Goal: Information Seeking & Learning: Check status

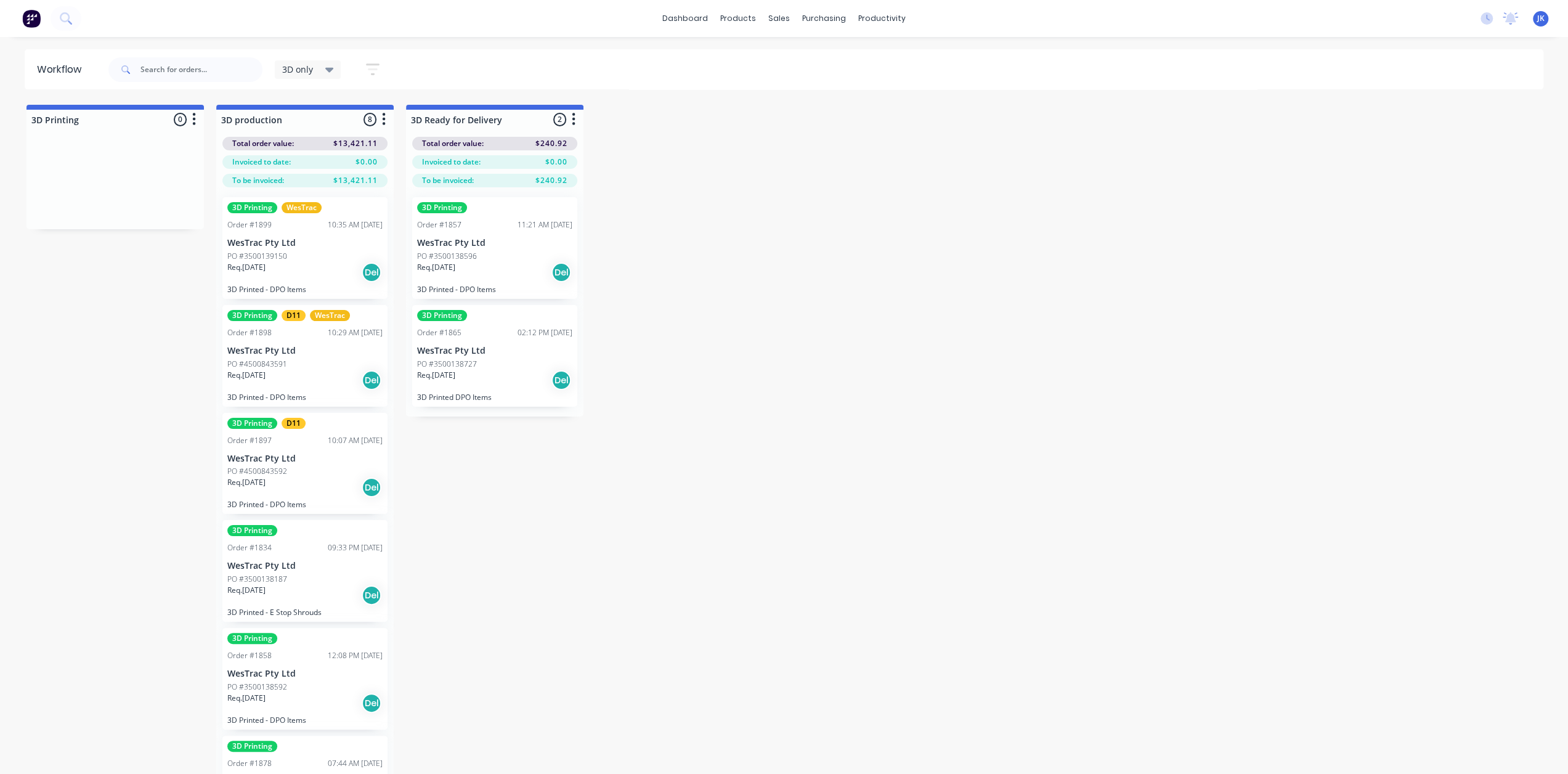
click at [292, 259] on div "PO #3500139150" at bounding box center [304, 256] width 155 height 11
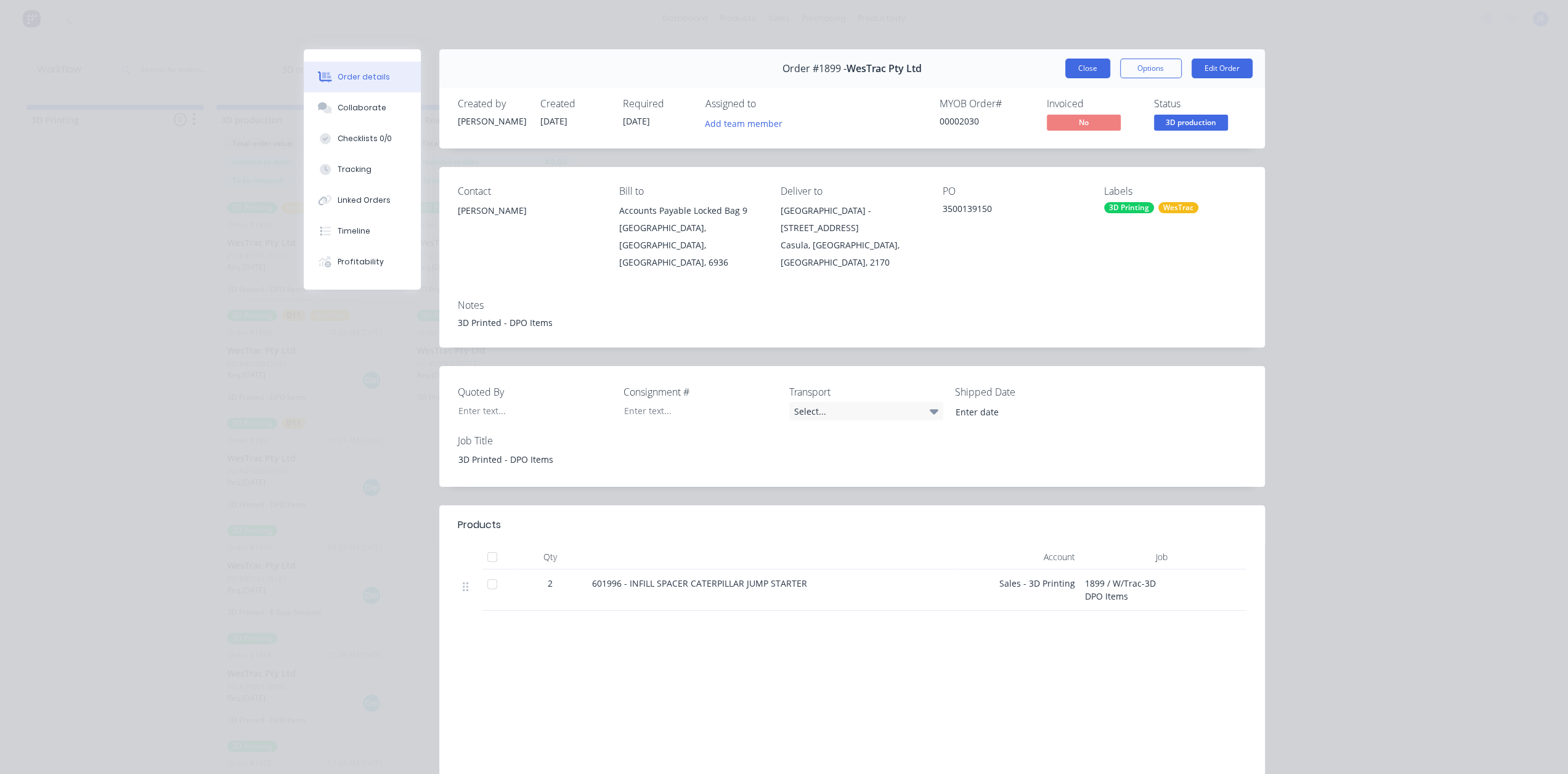
click at [1100, 64] on button "Close" at bounding box center [1088, 68] width 45 height 20
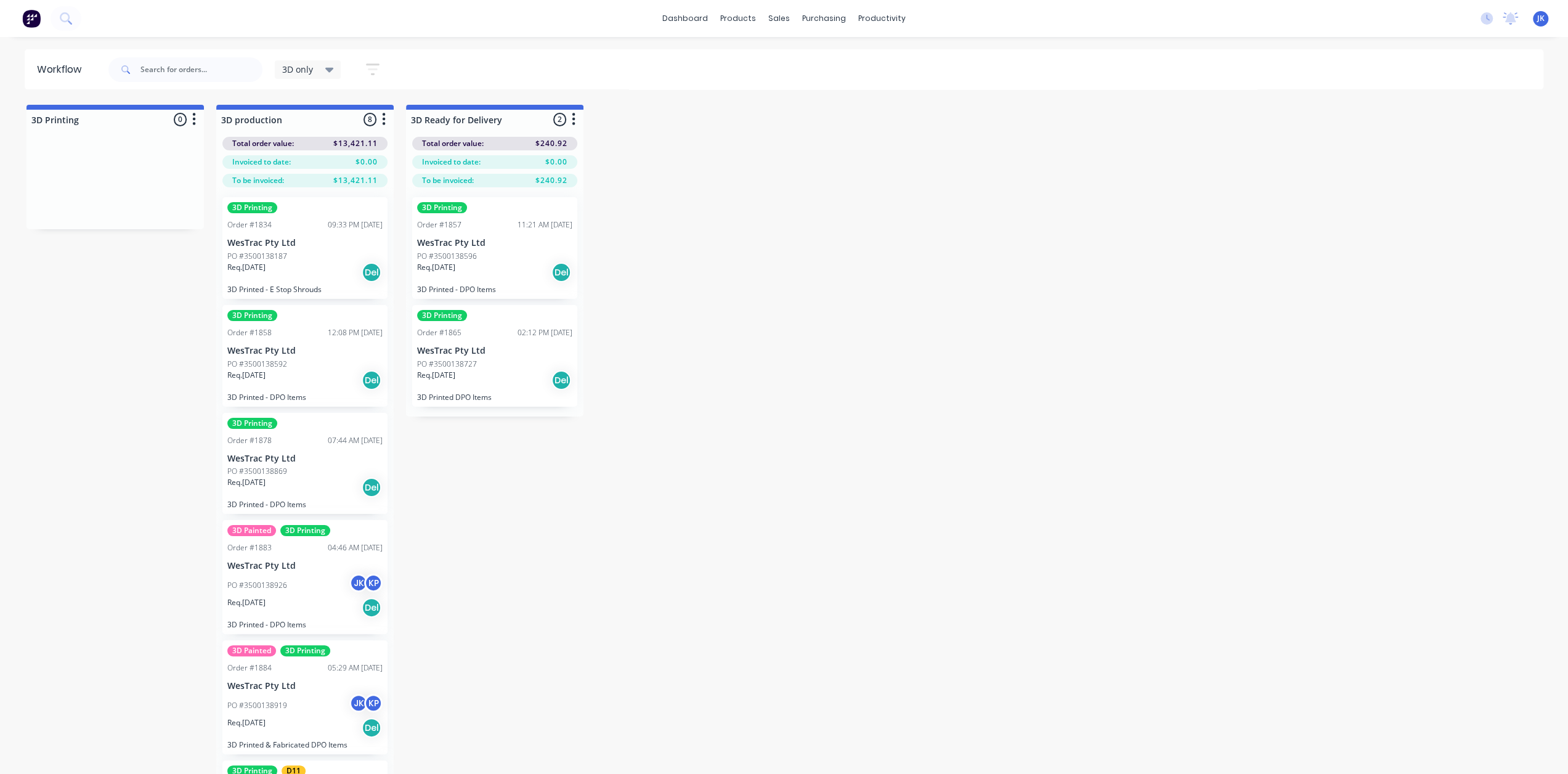
click at [329, 494] on div "Req. [DATE] Del" at bounding box center [304, 487] width 155 height 21
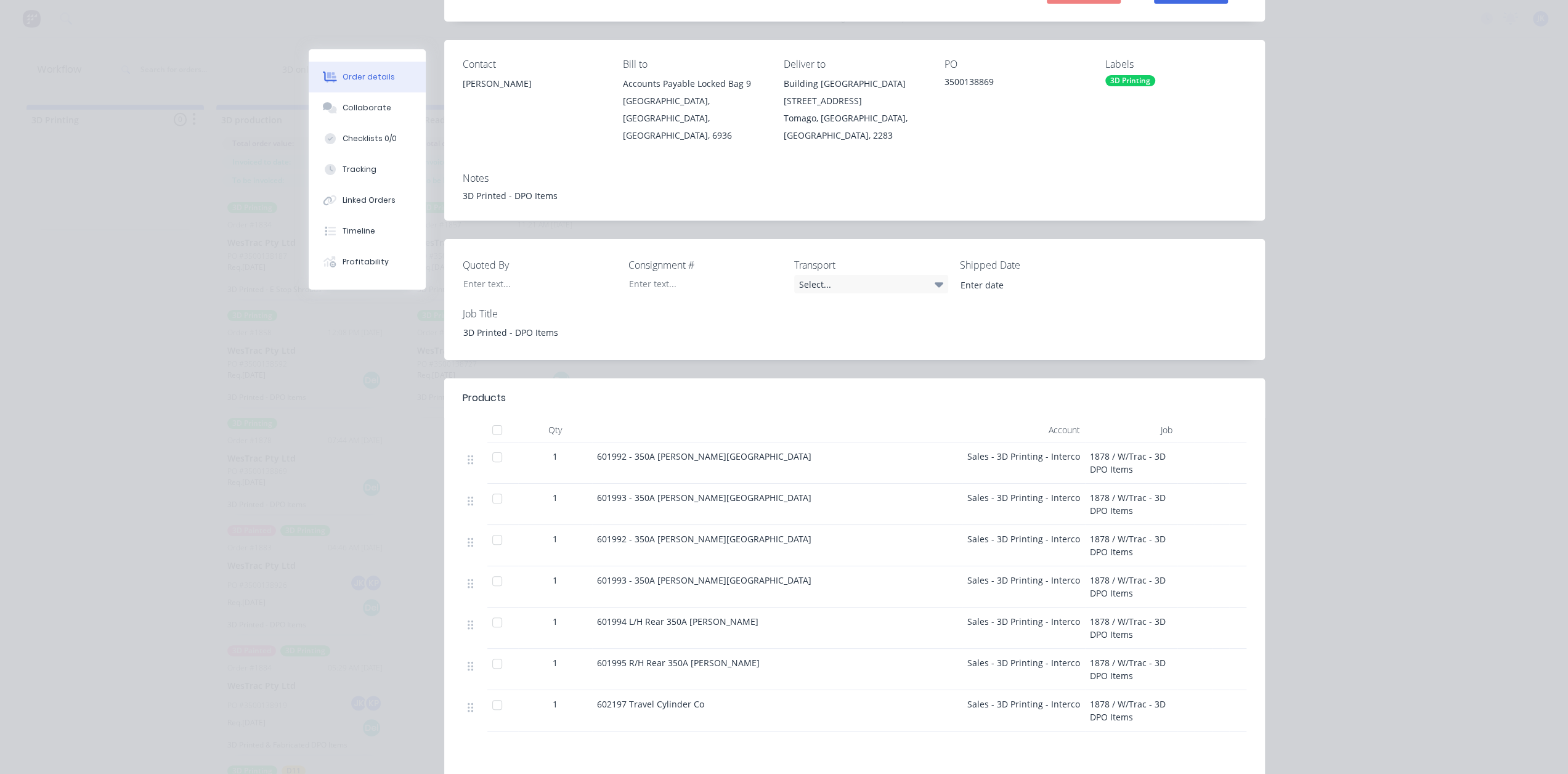
scroll to position [61, 0]
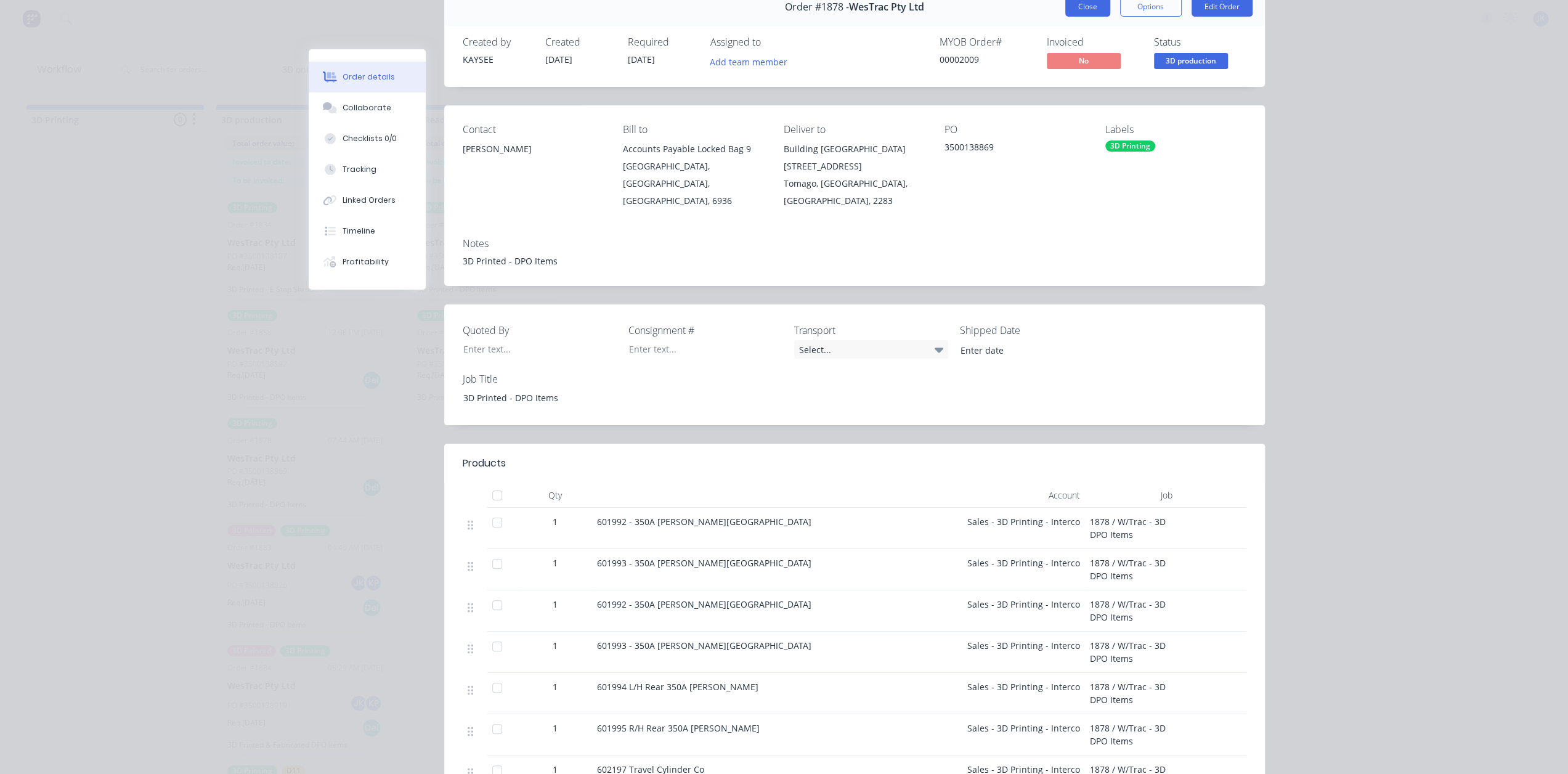
click at [1085, 1] on button "Close" at bounding box center [1088, 6] width 45 height 20
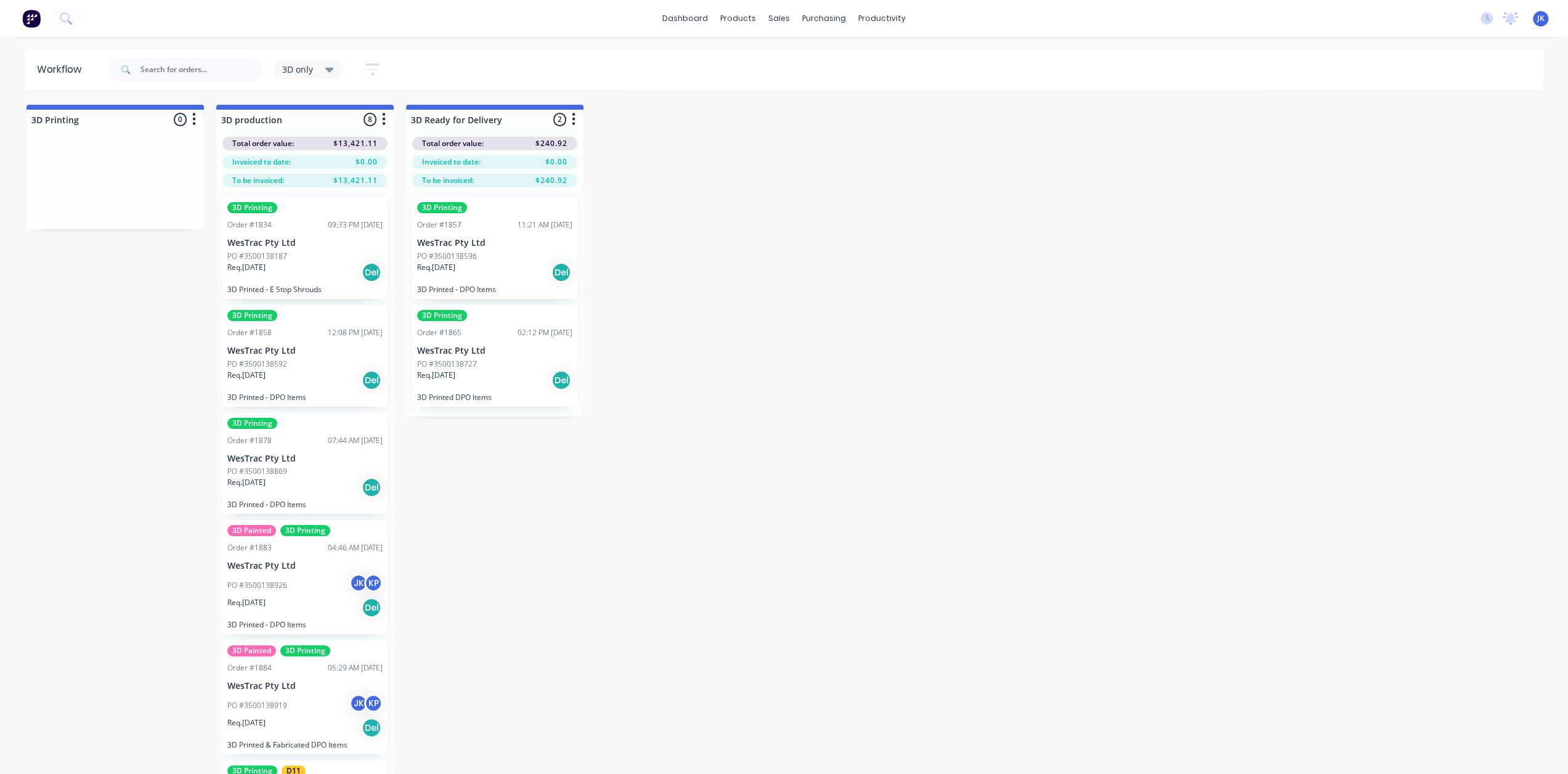
click at [327, 674] on div "3D Painted 3D Printing Order #1884 05:29 AM [DATE] WesTrac Pty Ltd PO #35001389…" at bounding box center [304, 697] width 165 height 114
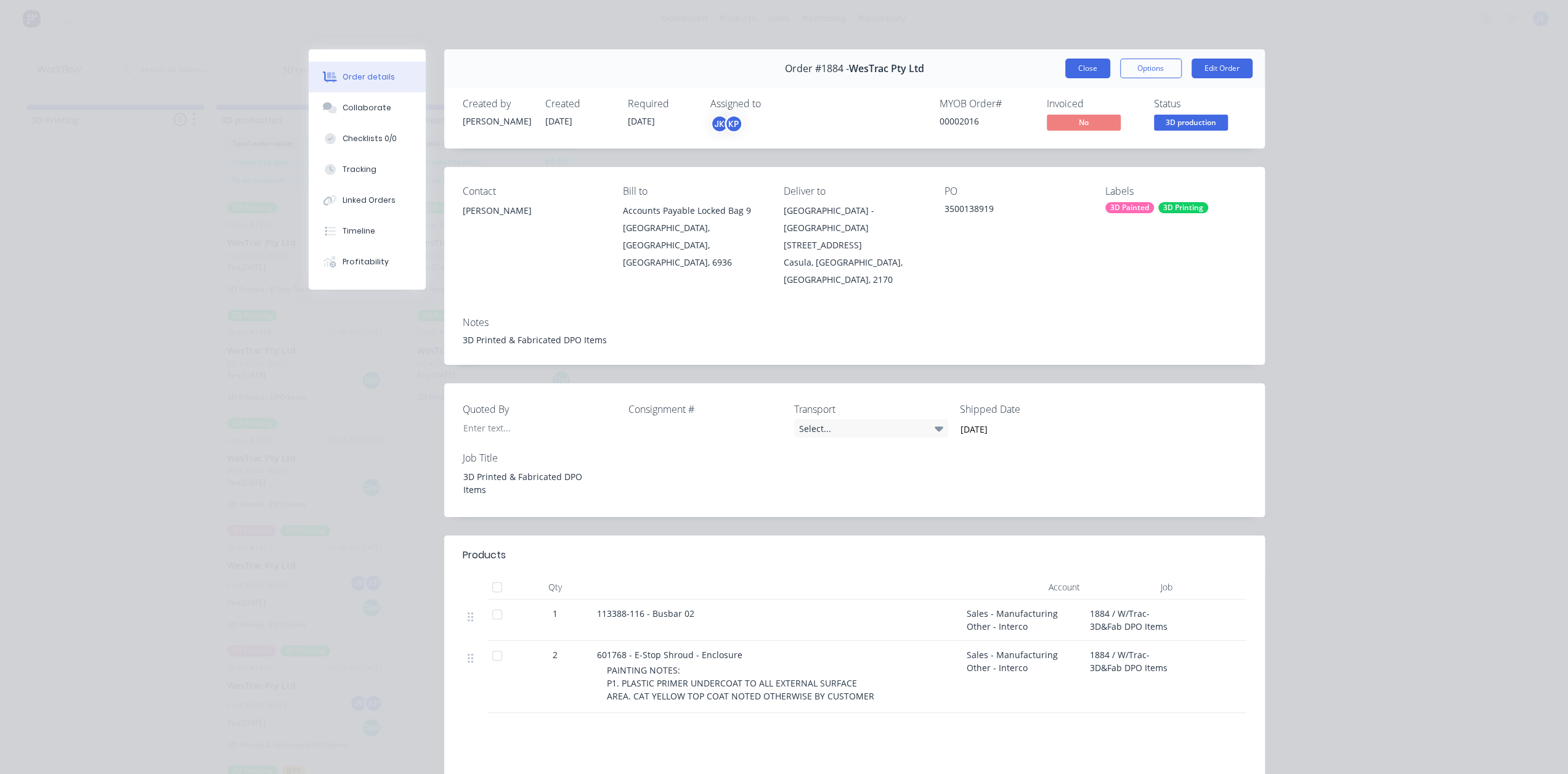
click at [1097, 66] on button "Close" at bounding box center [1088, 68] width 45 height 20
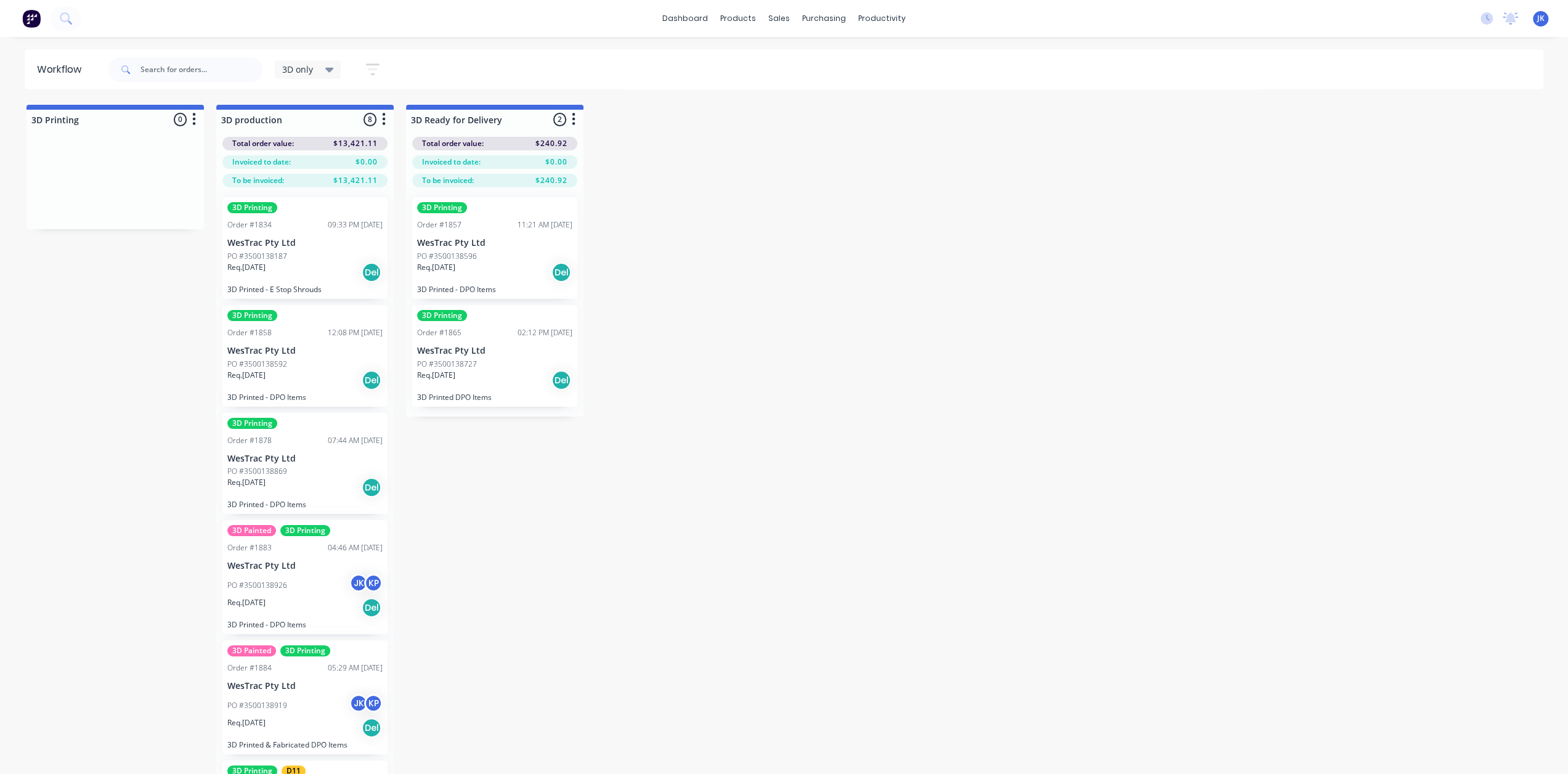
click at [336, 243] on p "WesTrac Pty Ltd" at bounding box center [304, 243] width 155 height 10
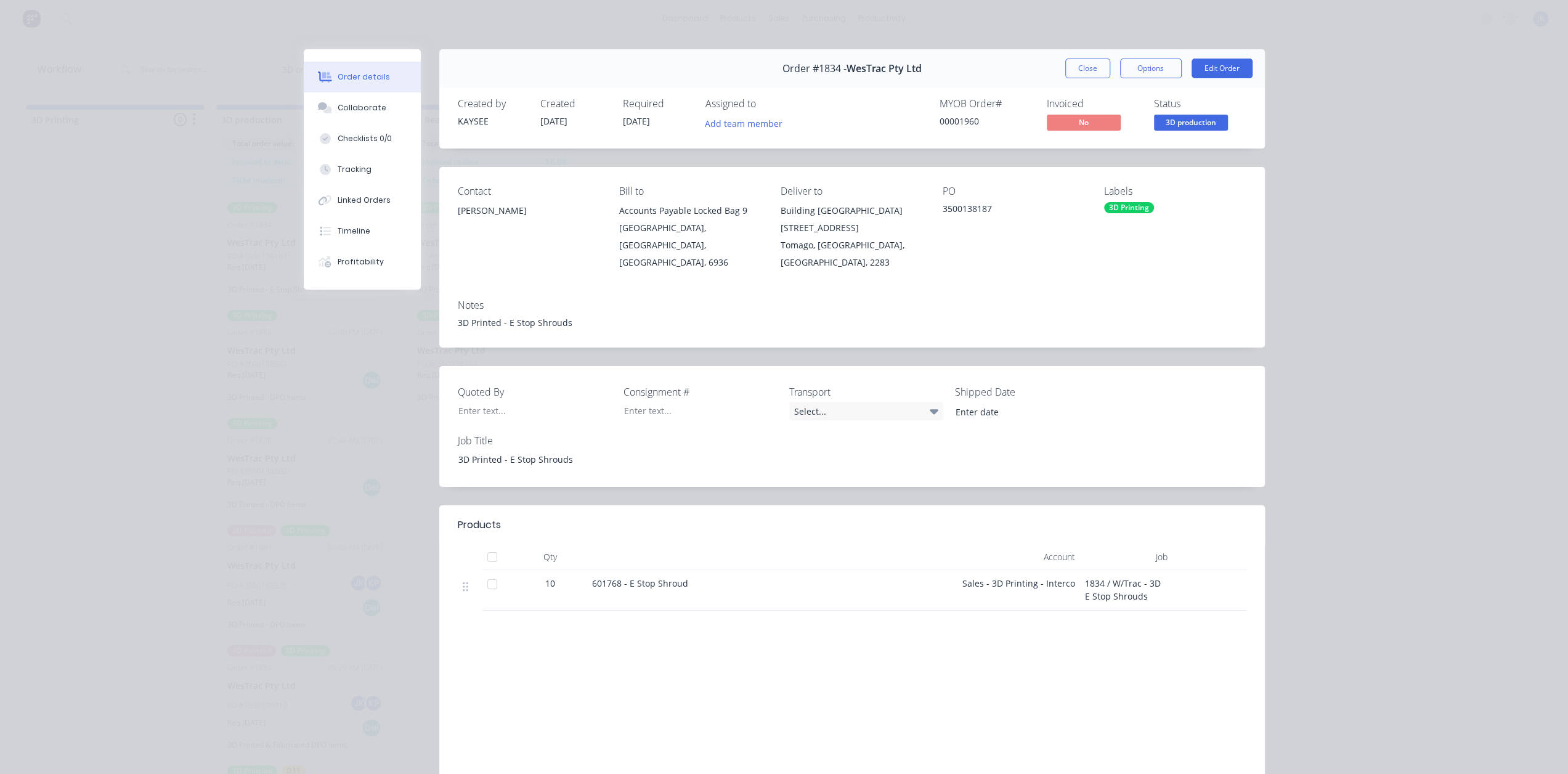
click at [1089, 61] on button "Close" at bounding box center [1088, 68] width 45 height 20
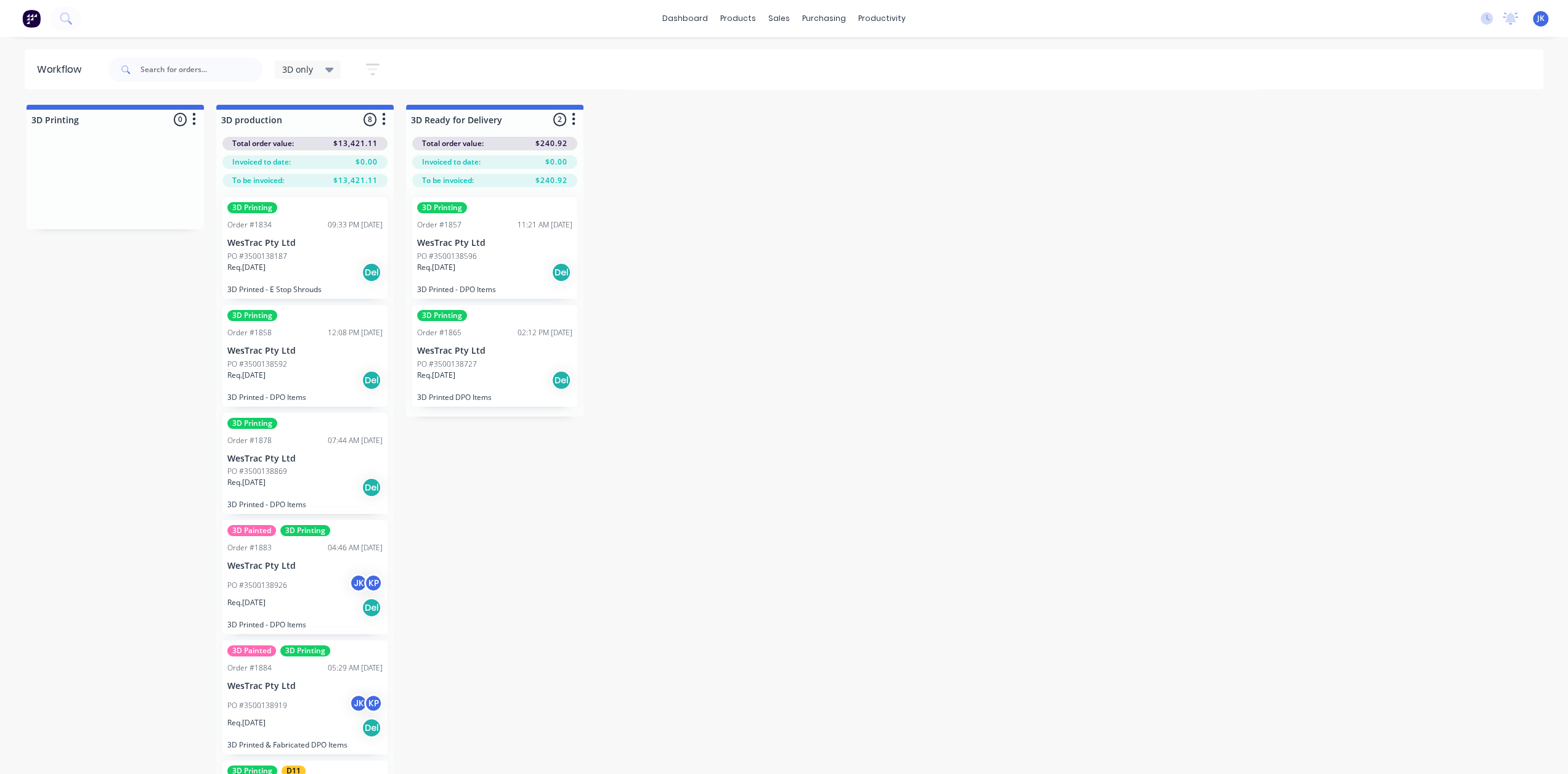
click at [320, 347] on p "WesTrac Pty Ltd" at bounding box center [304, 351] width 155 height 10
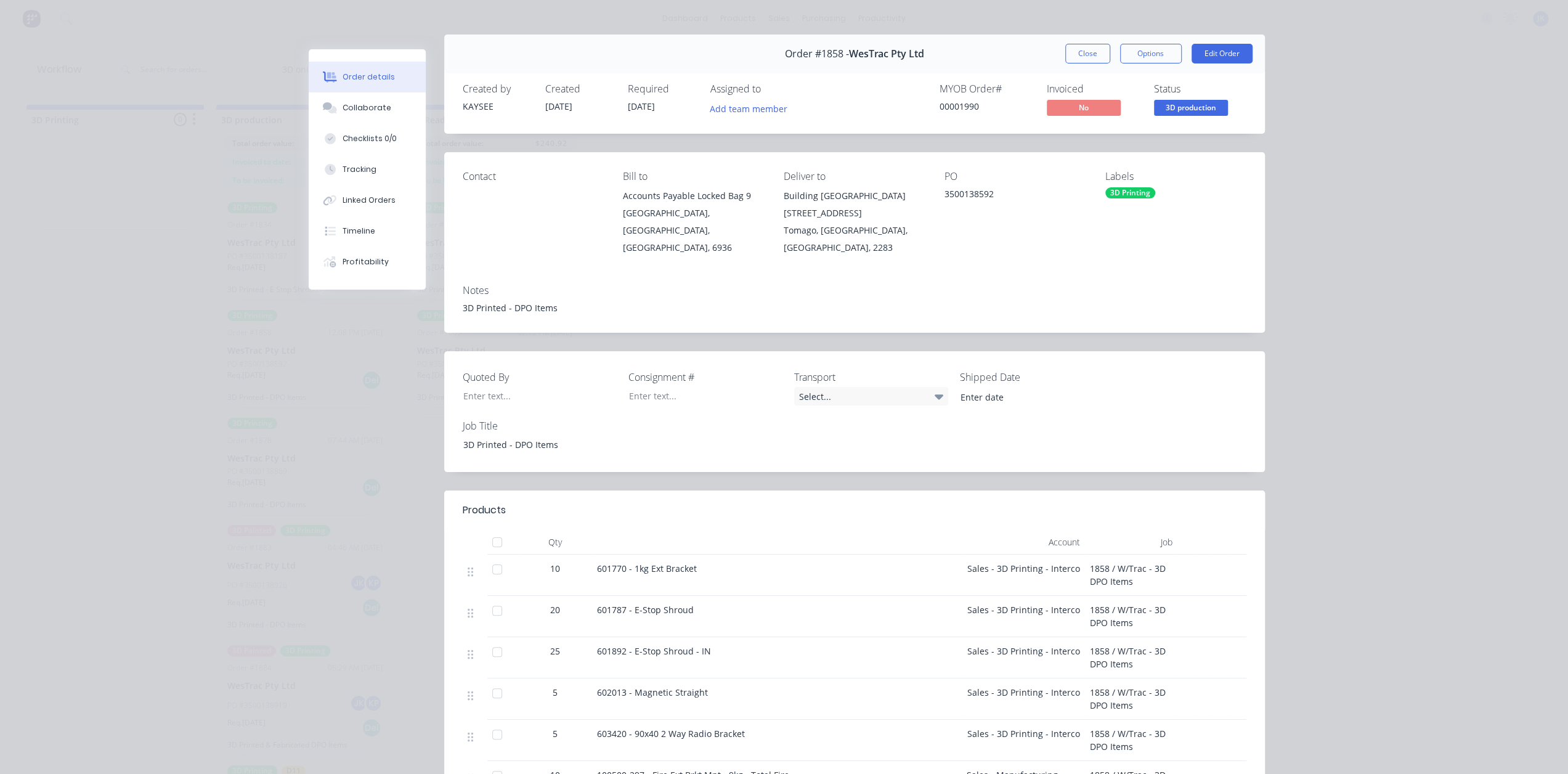
scroll to position [0, 0]
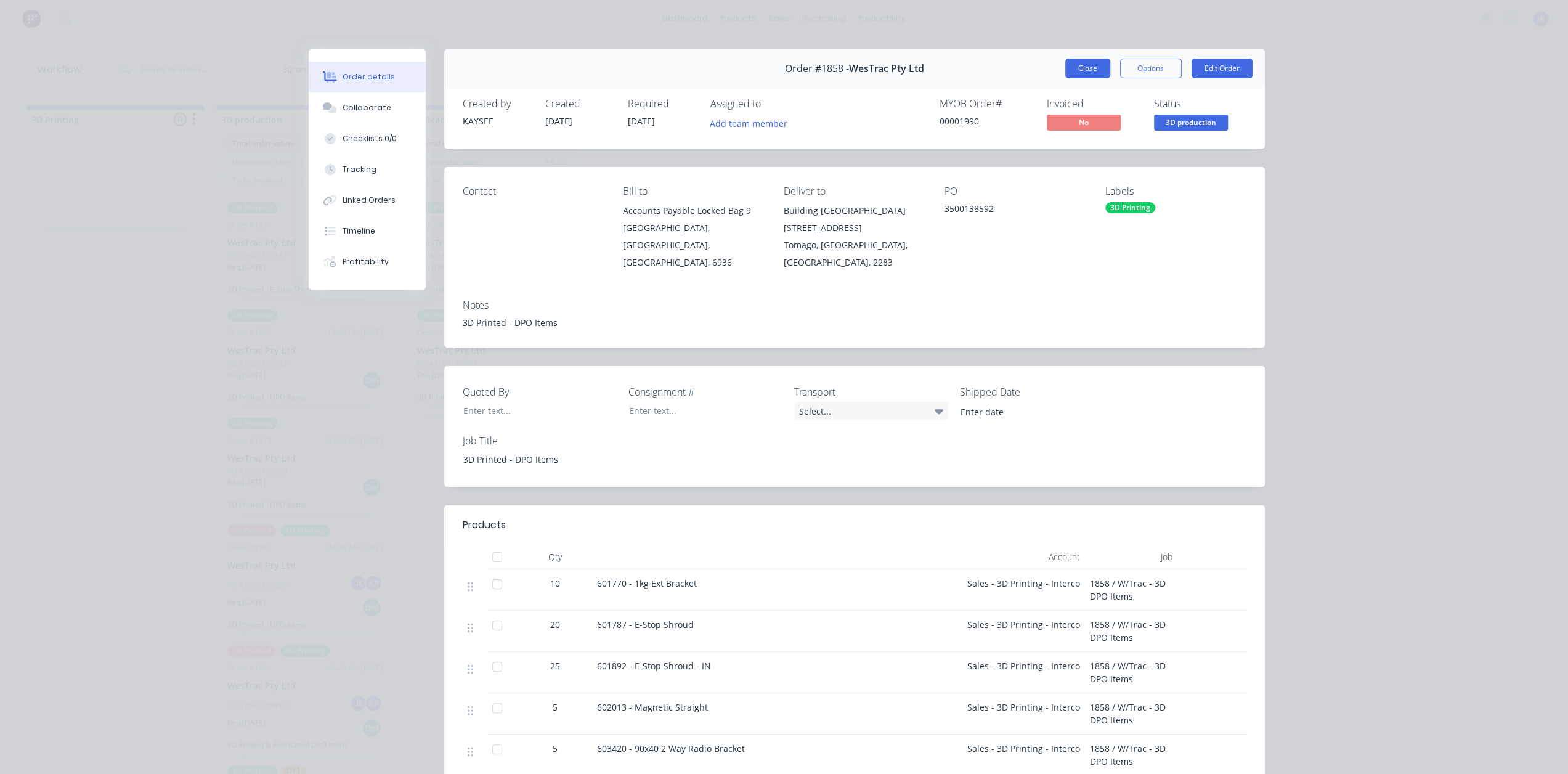
click at [1085, 61] on button "Close" at bounding box center [1088, 68] width 45 height 20
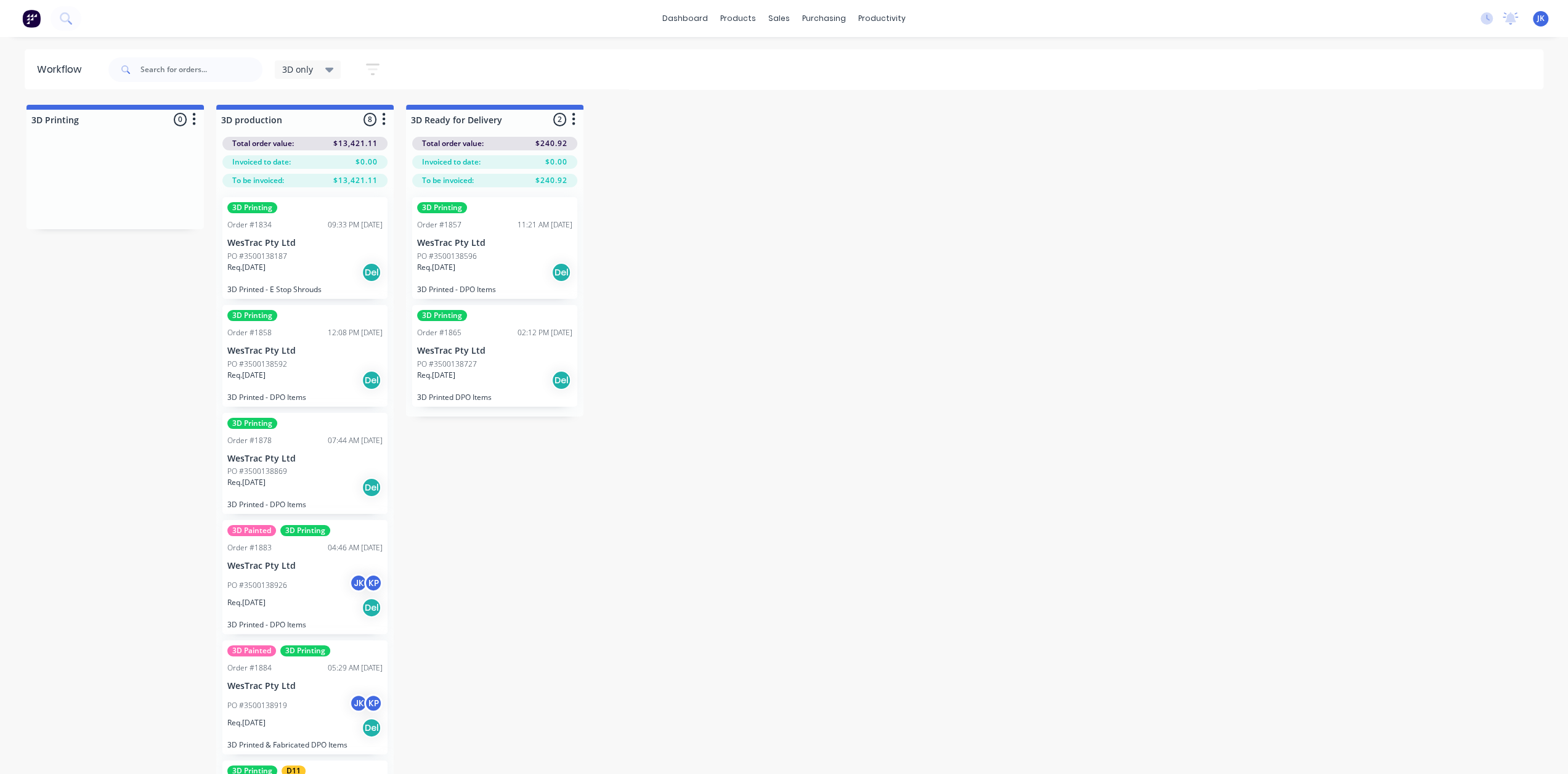
click at [317, 372] on div "Req. [DATE] Del" at bounding box center [304, 380] width 155 height 21
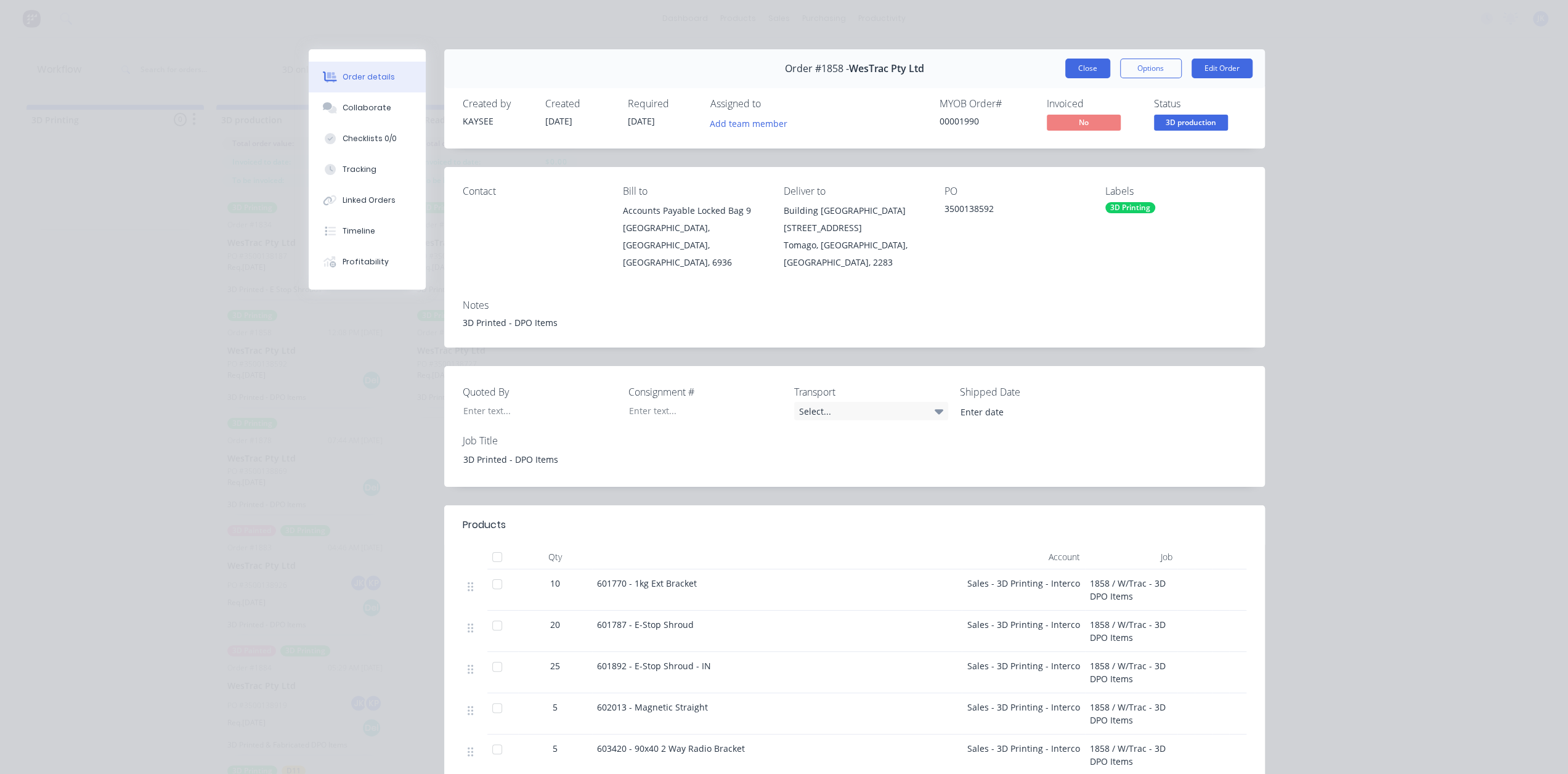
click at [1091, 62] on button "Close" at bounding box center [1088, 68] width 45 height 20
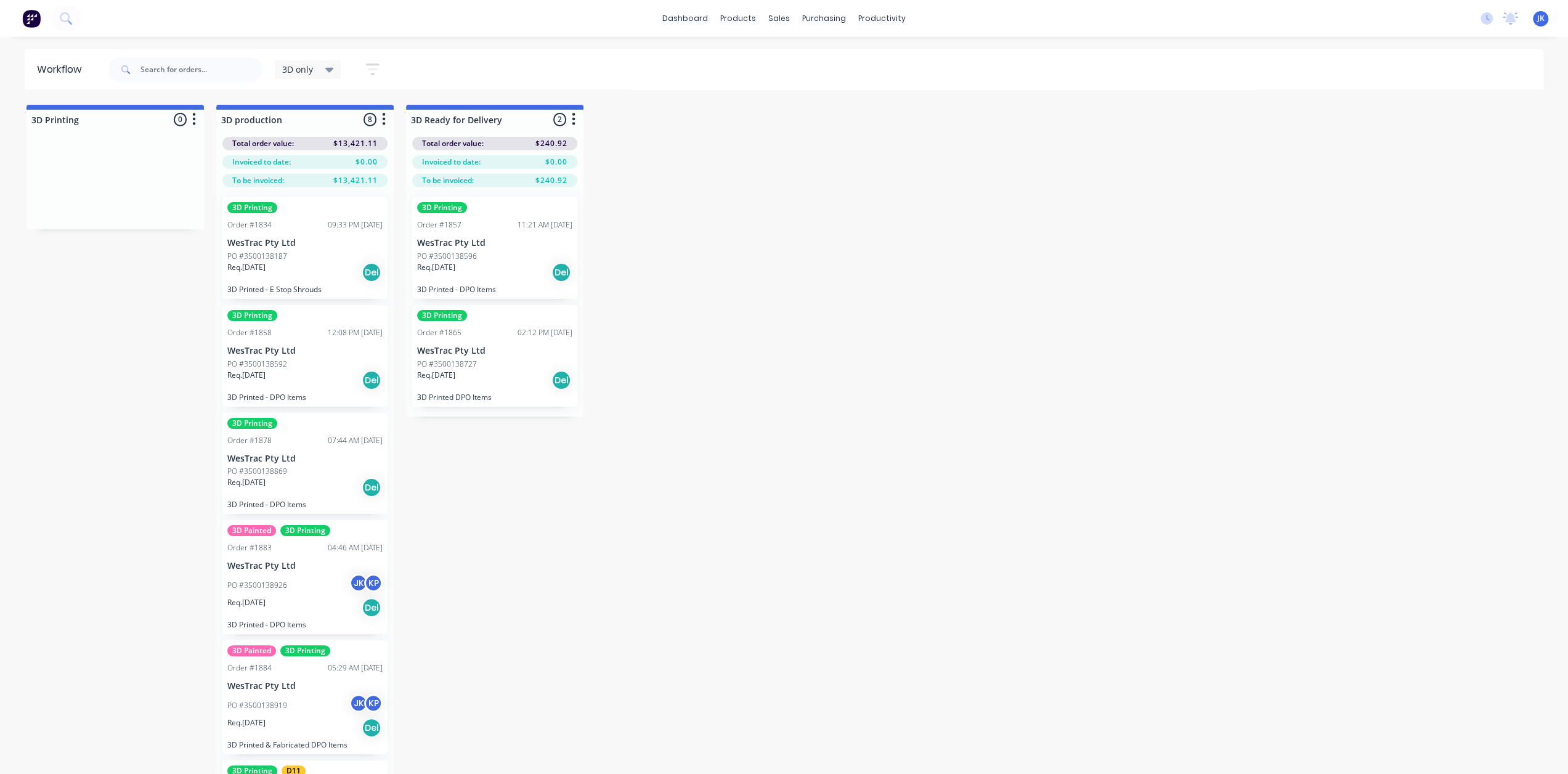
click at [301, 437] on div "Order #1878 07:44 AM [DATE]" at bounding box center [304, 440] width 155 height 11
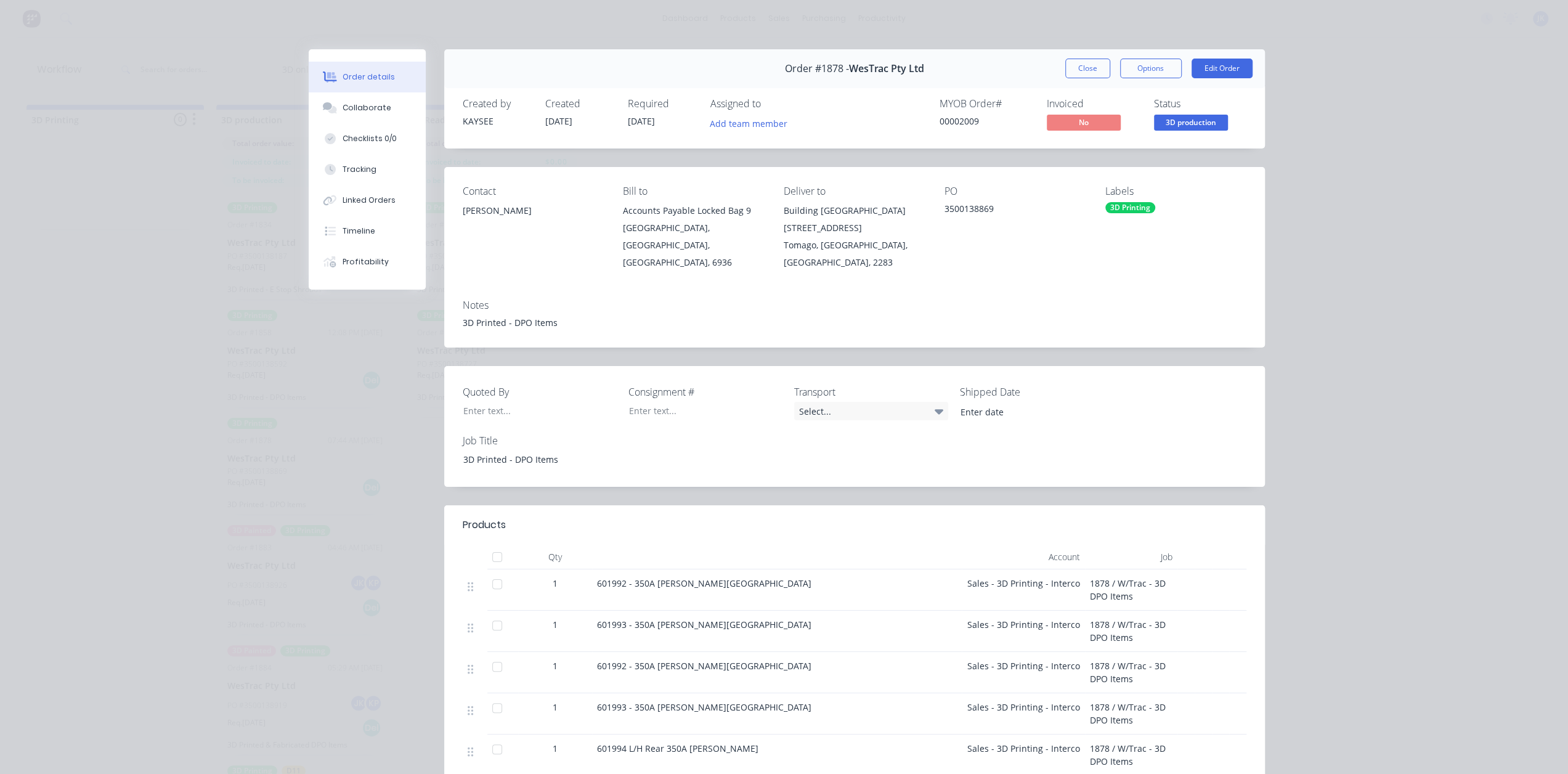
click at [1091, 74] on button "Close" at bounding box center [1088, 68] width 45 height 20
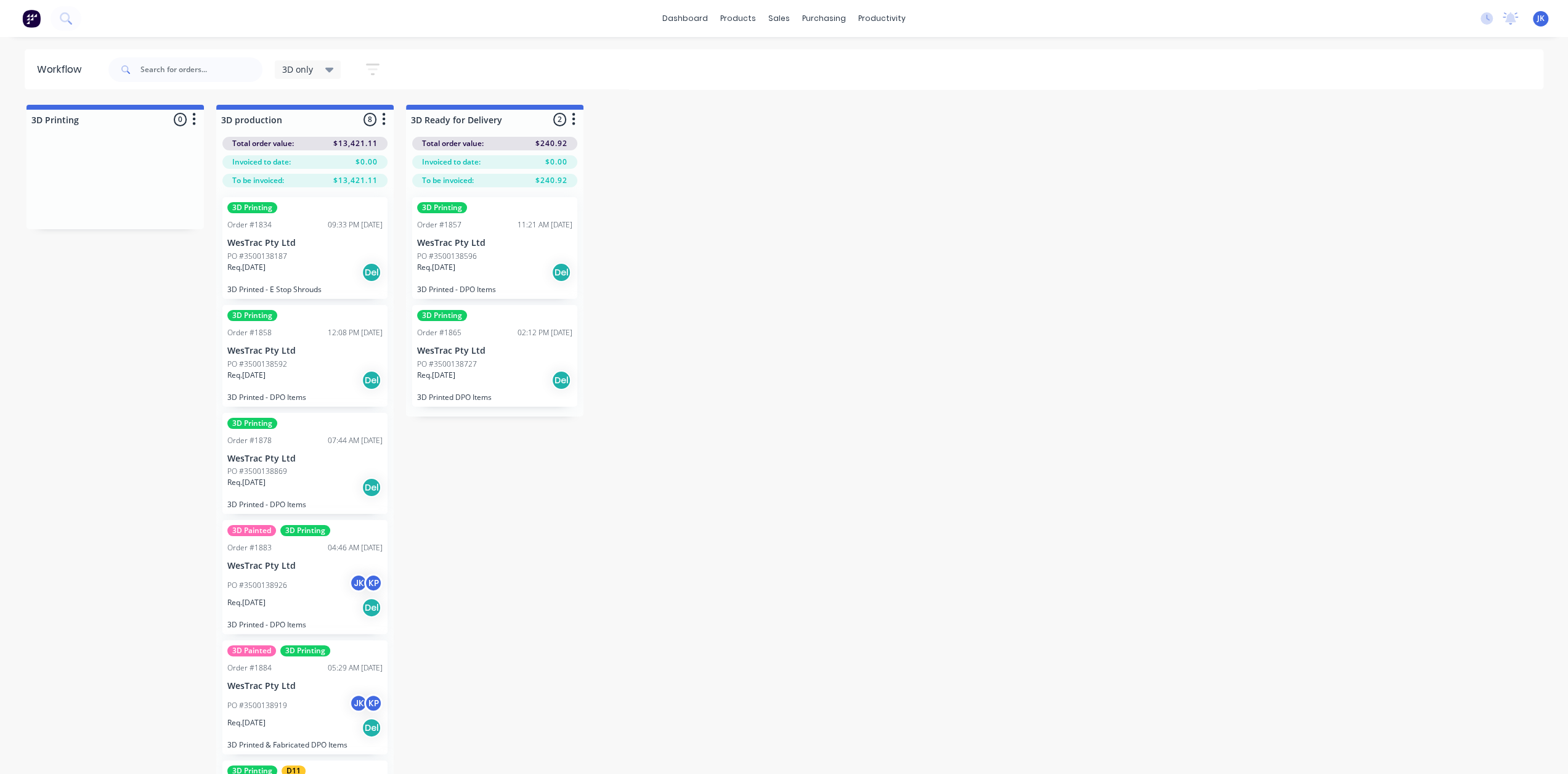
click at [323, 577] on div "PO #3500138926 JK KP" at bounding box center [304, 585] width 155 height 23
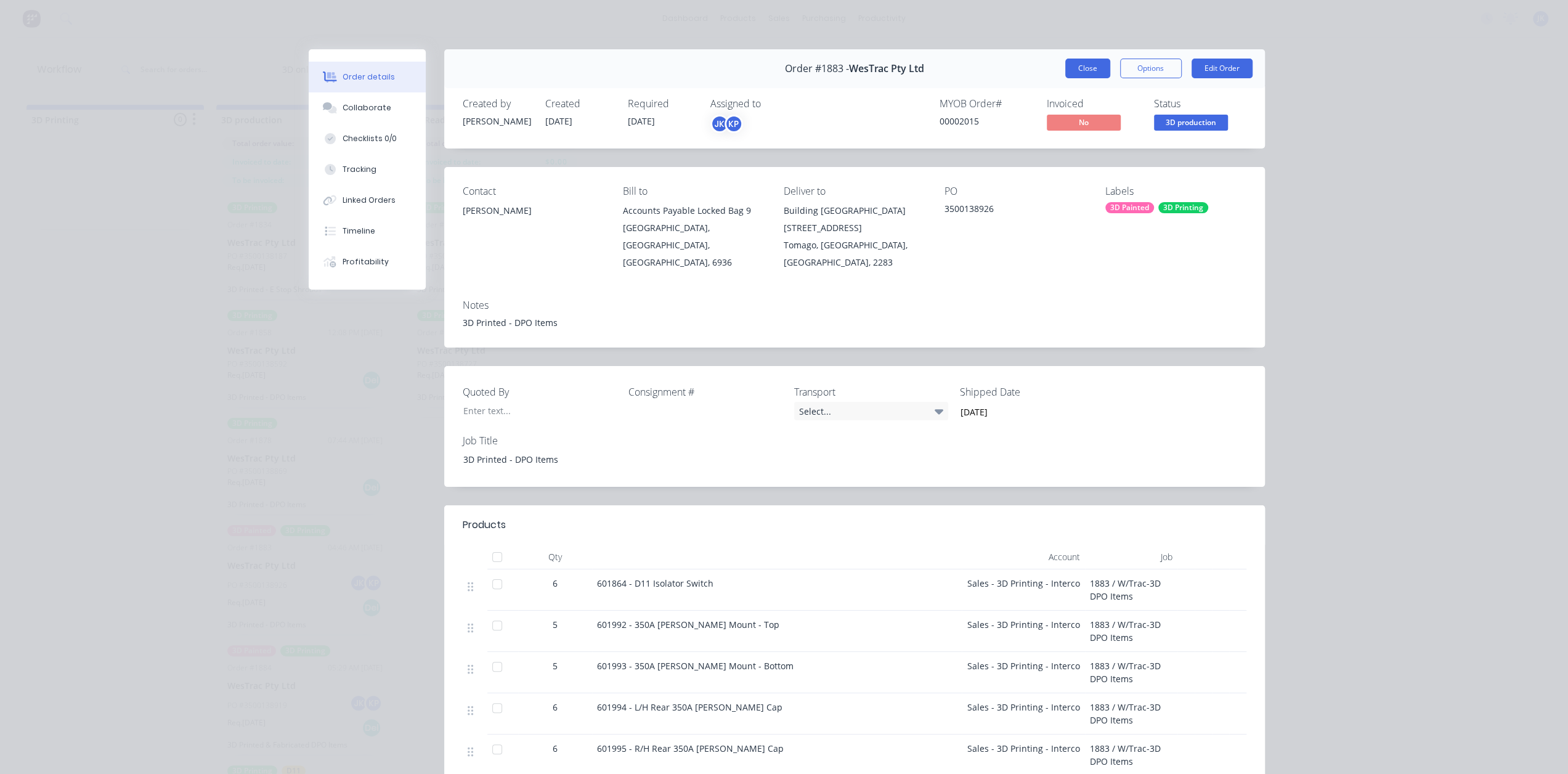
click at [1079, 76] on button "Close" at bounding box center [1088, 68] width 45 height 20
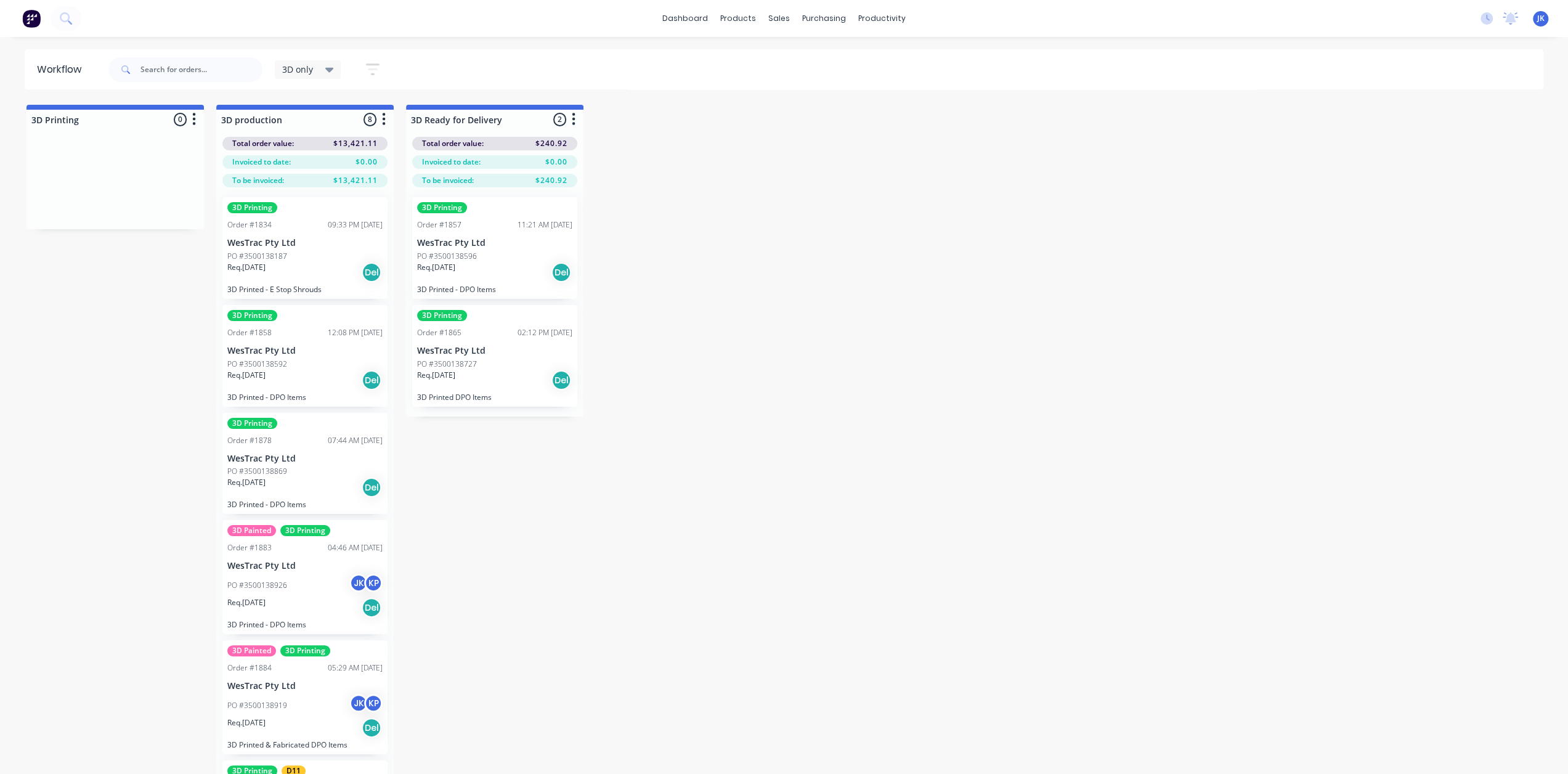
scroll to position [61, 0]
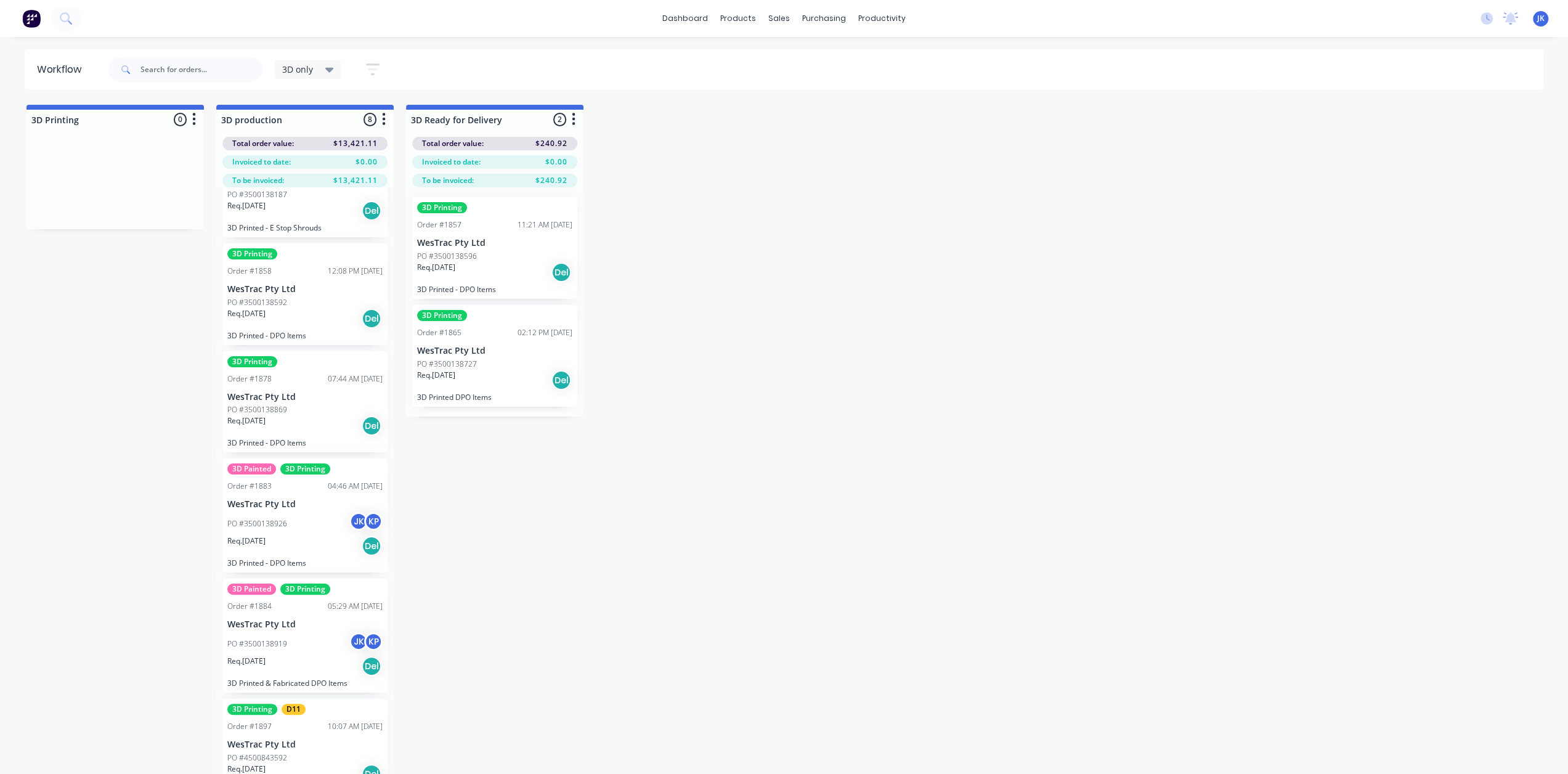
click at [288, 386] on div "3D Printing Order #1878 07:44 AM [DATE] WesTrac Pty Ltd PO #3500138869 Req. [DA…" at bounding box center [304, 402] width 165 height 102
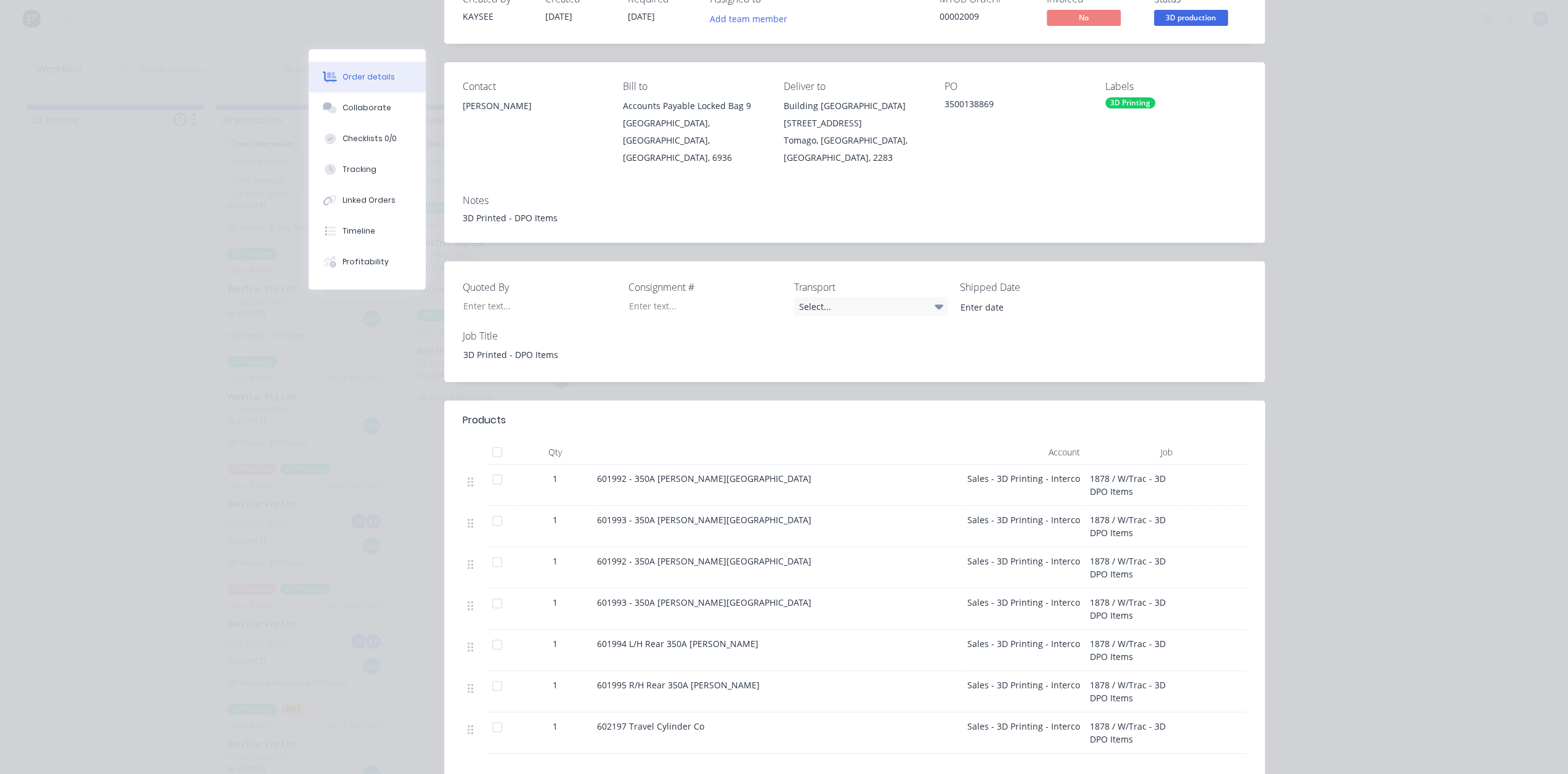
scroll to position [0, 0]
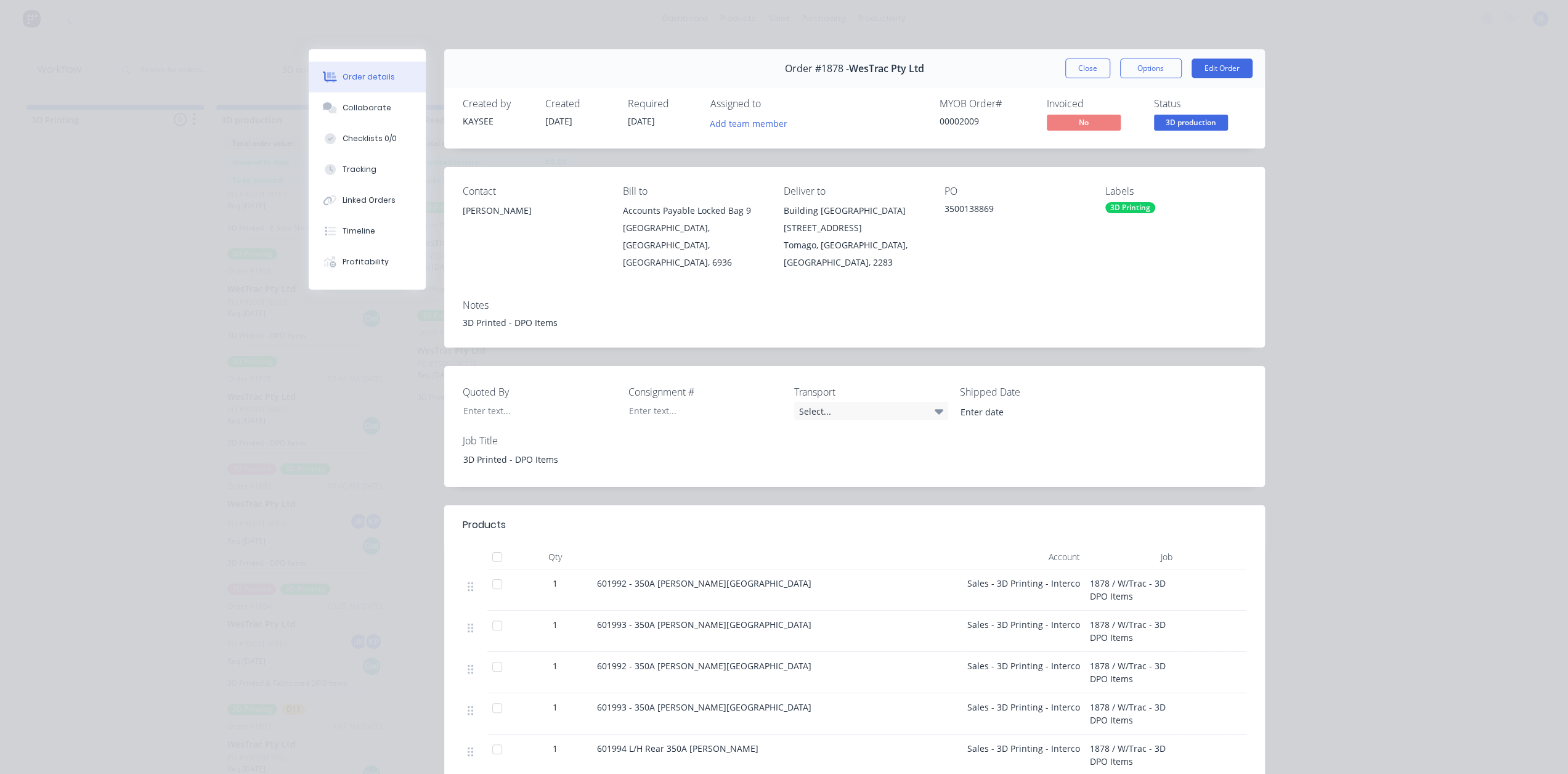
click at [1066, 71] on button "Close" at bounding box center [1088, 68] width 45 height 20
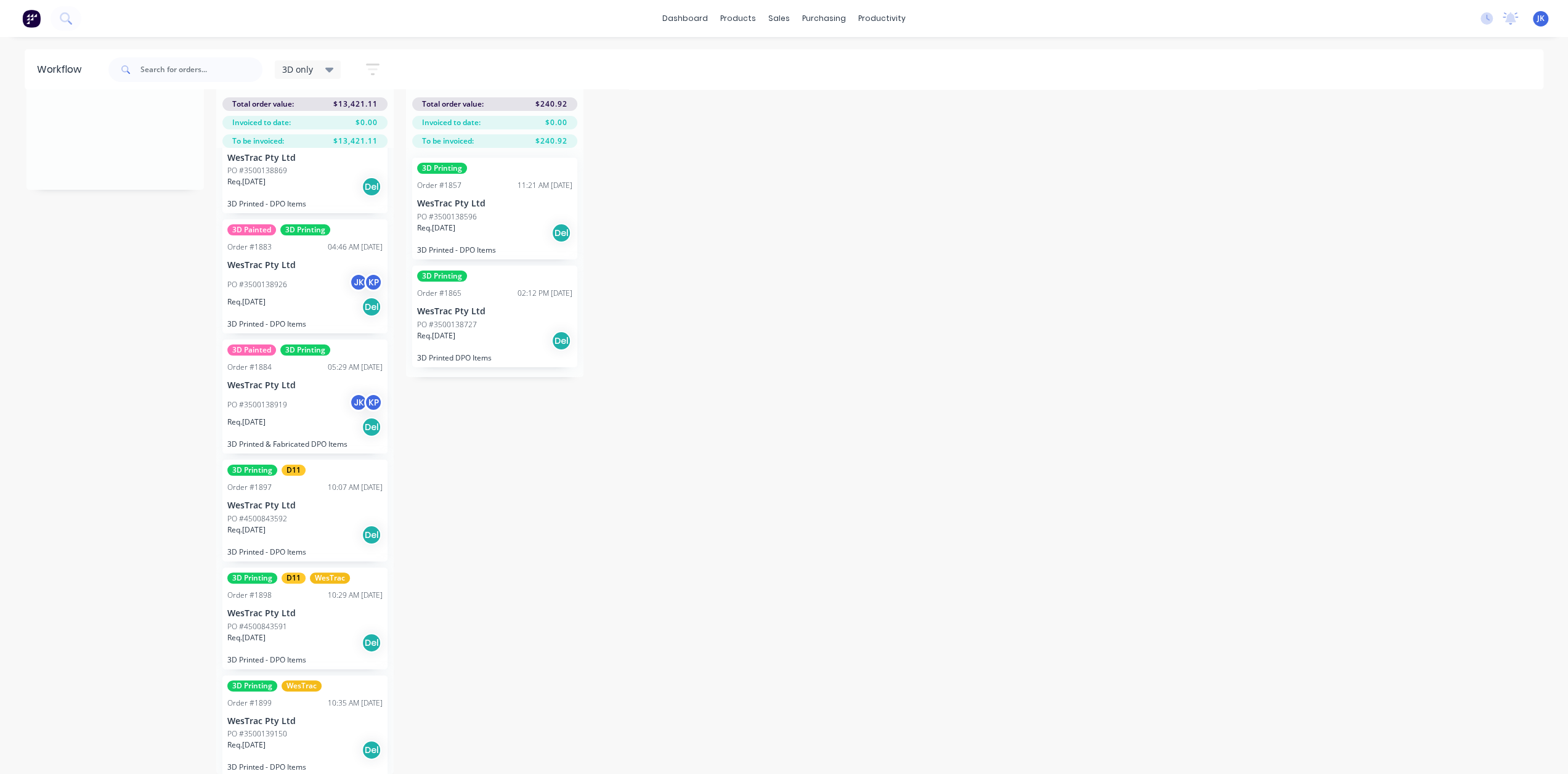
scroll to position [265, 0]
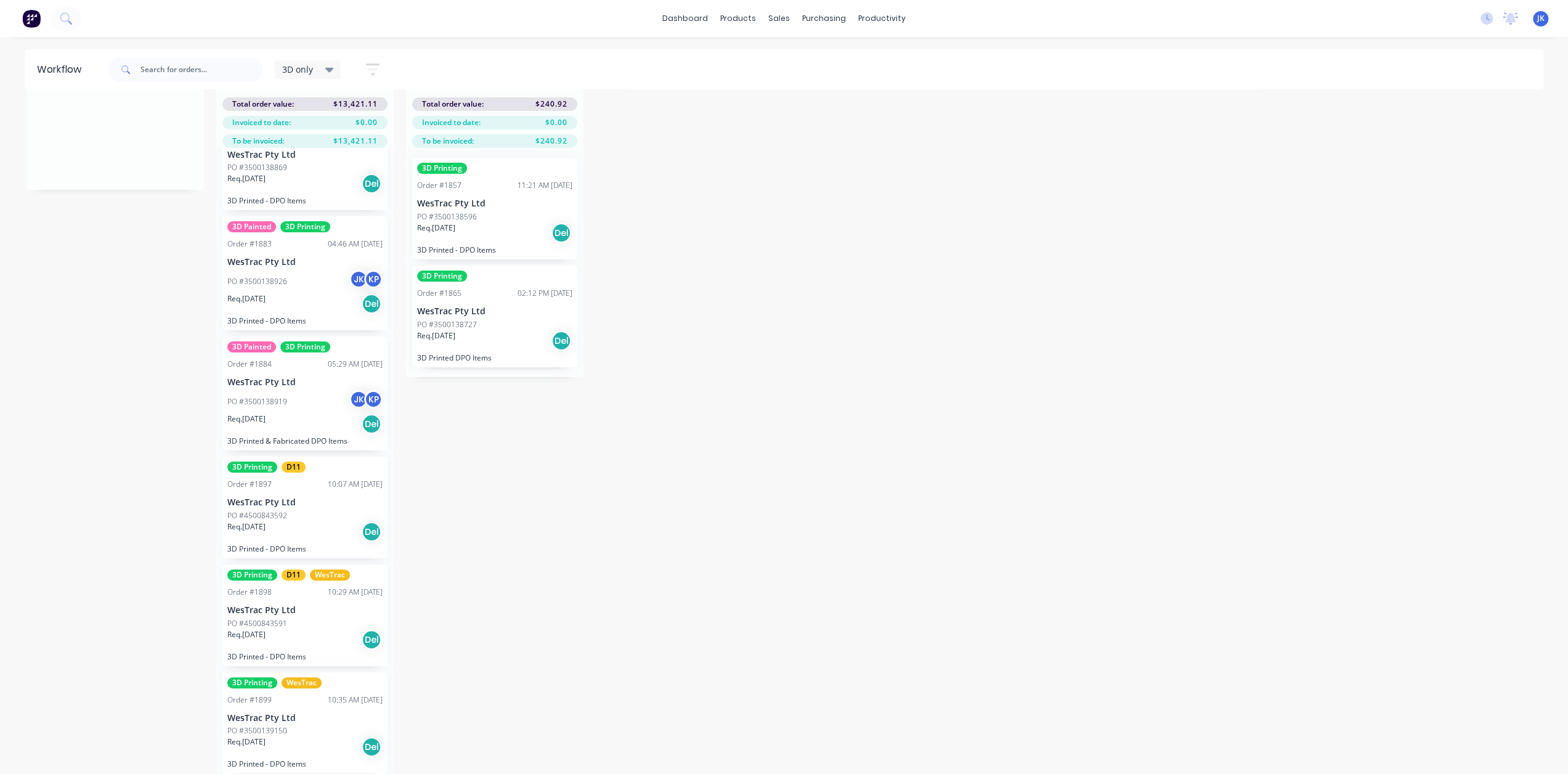
click at [487, 306] on p "WesTrac Pty Ltd" at bounding box center [494, 311] width 155 height 10
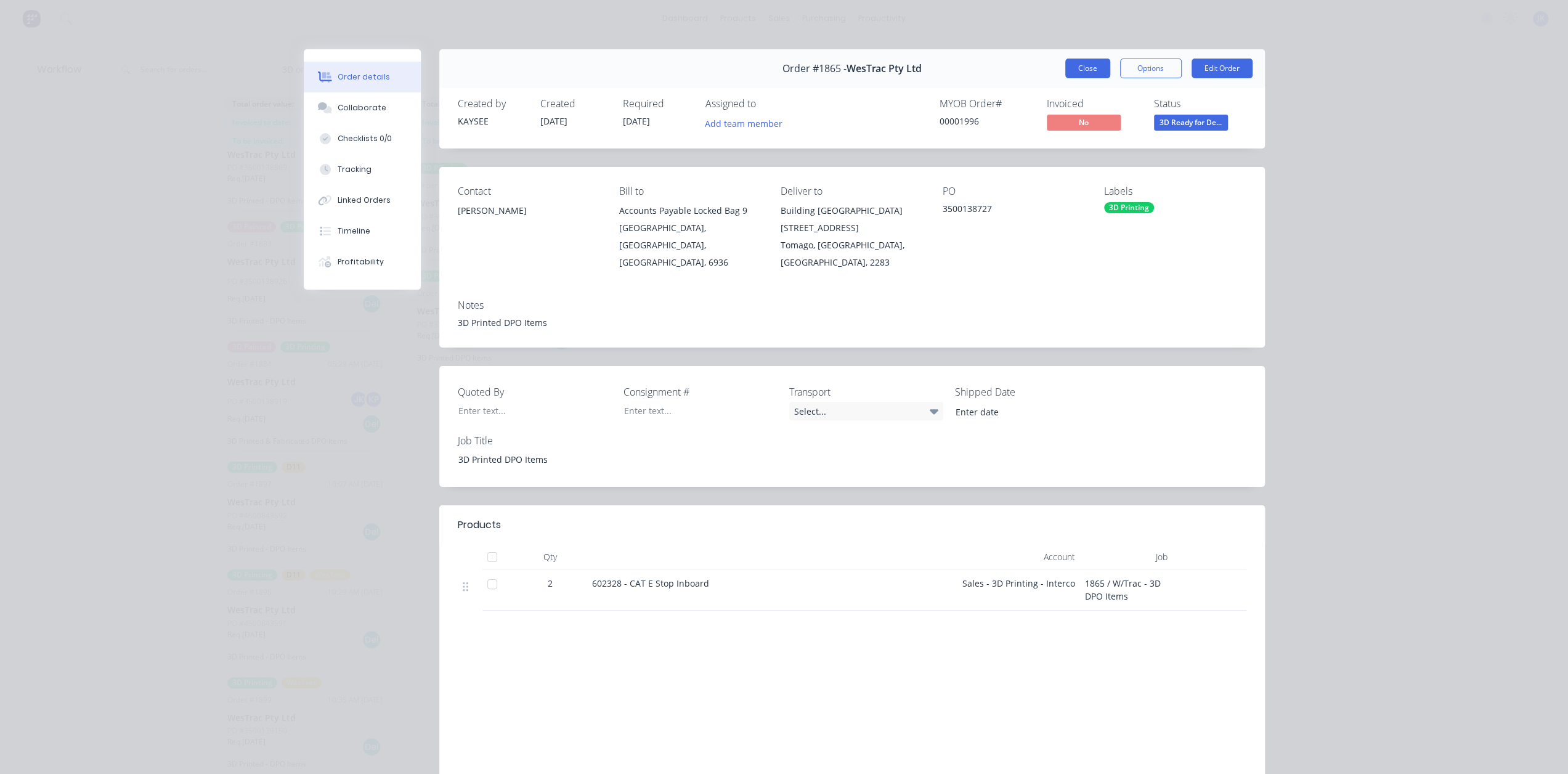
click at [1098, 64] on button "Close" at bounding box center [1088, 68] width 45 height 20
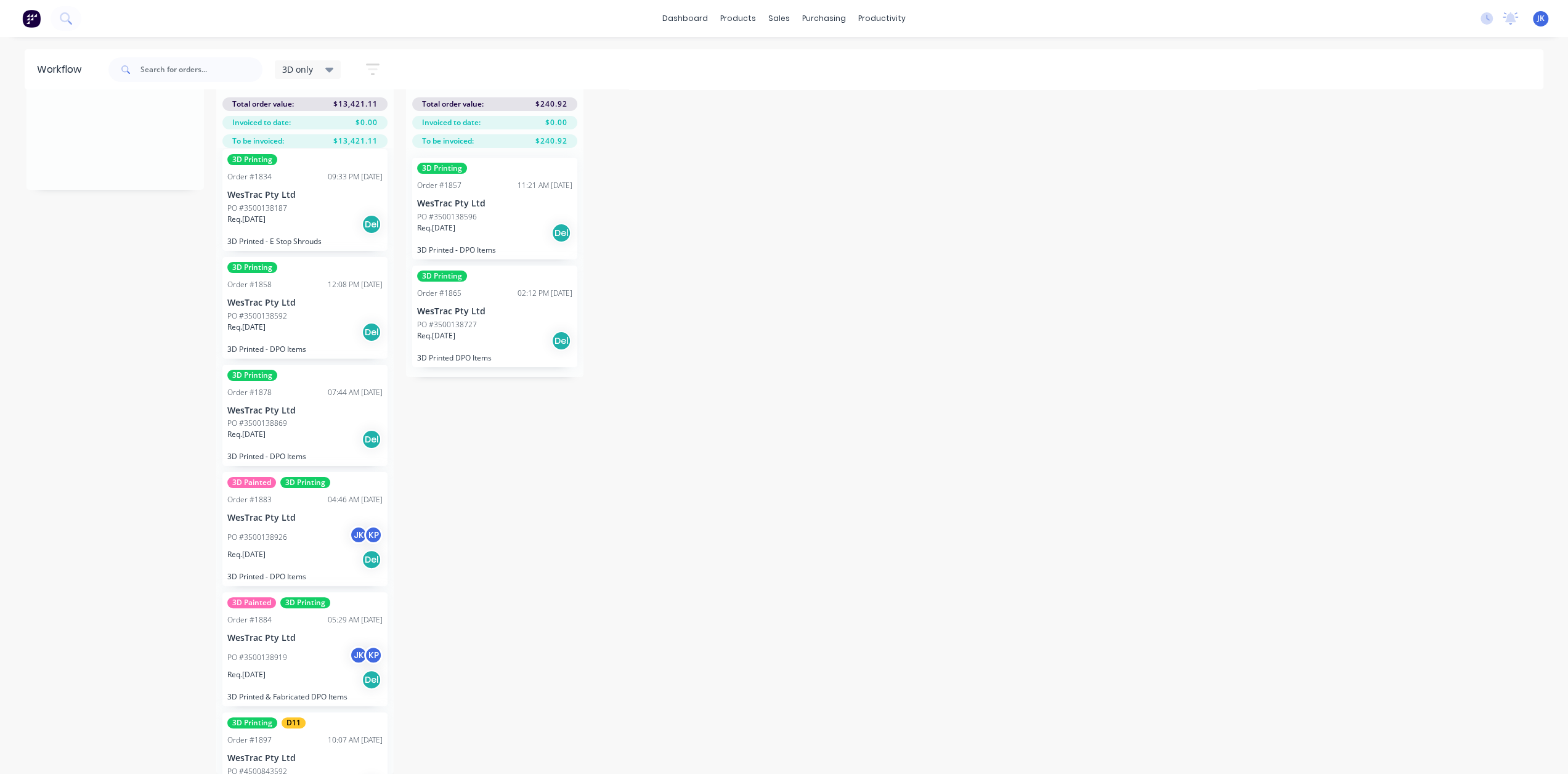
scroll to position [0, 0]
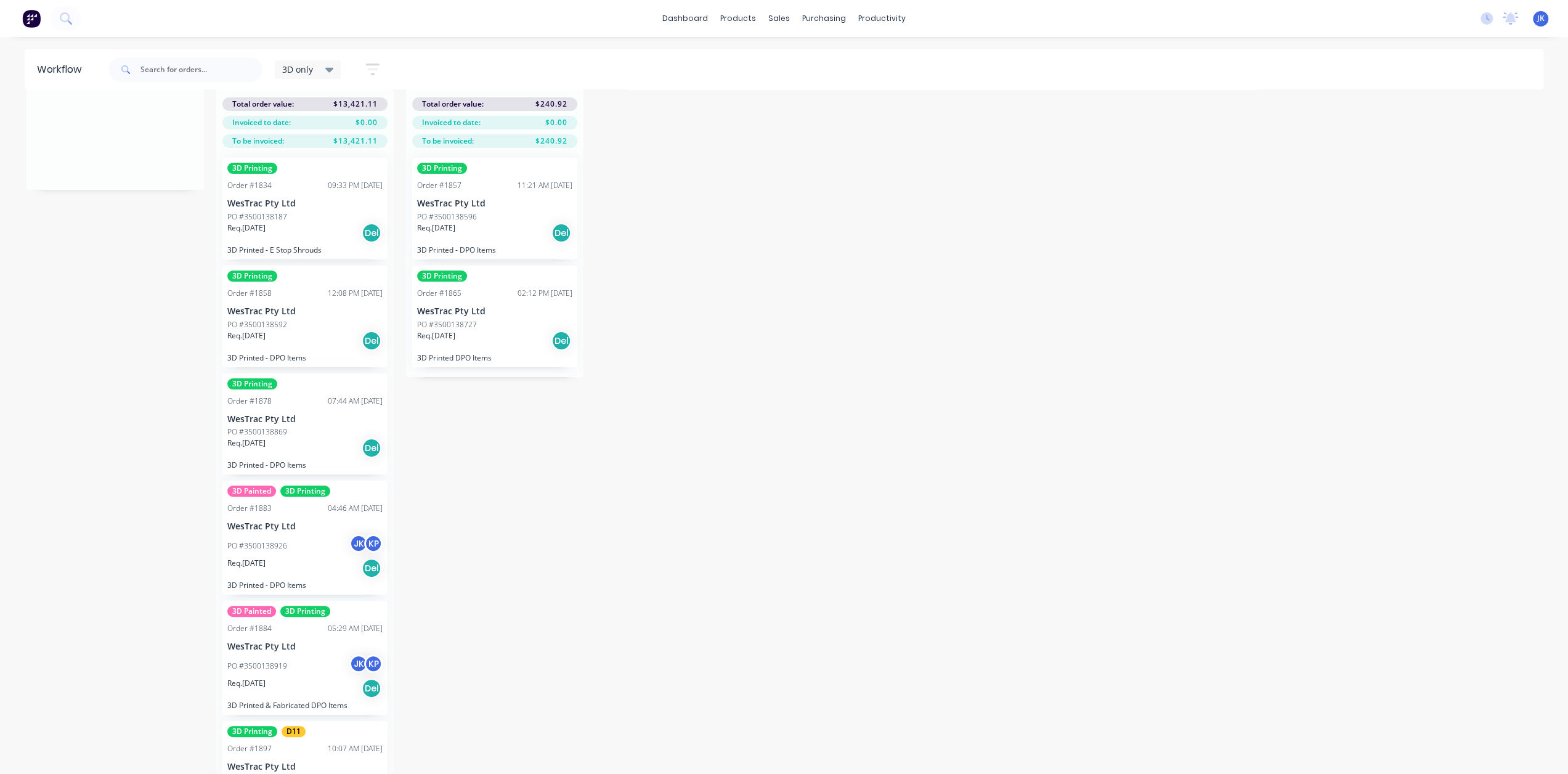
click at [302, 294] on div "3D Printing Order #1858 12:08 PM [DATE] WesTrac Pty Ltd PO #3500138592 Req. [DA…" at bounding box center [304, 317] width 165 height 102
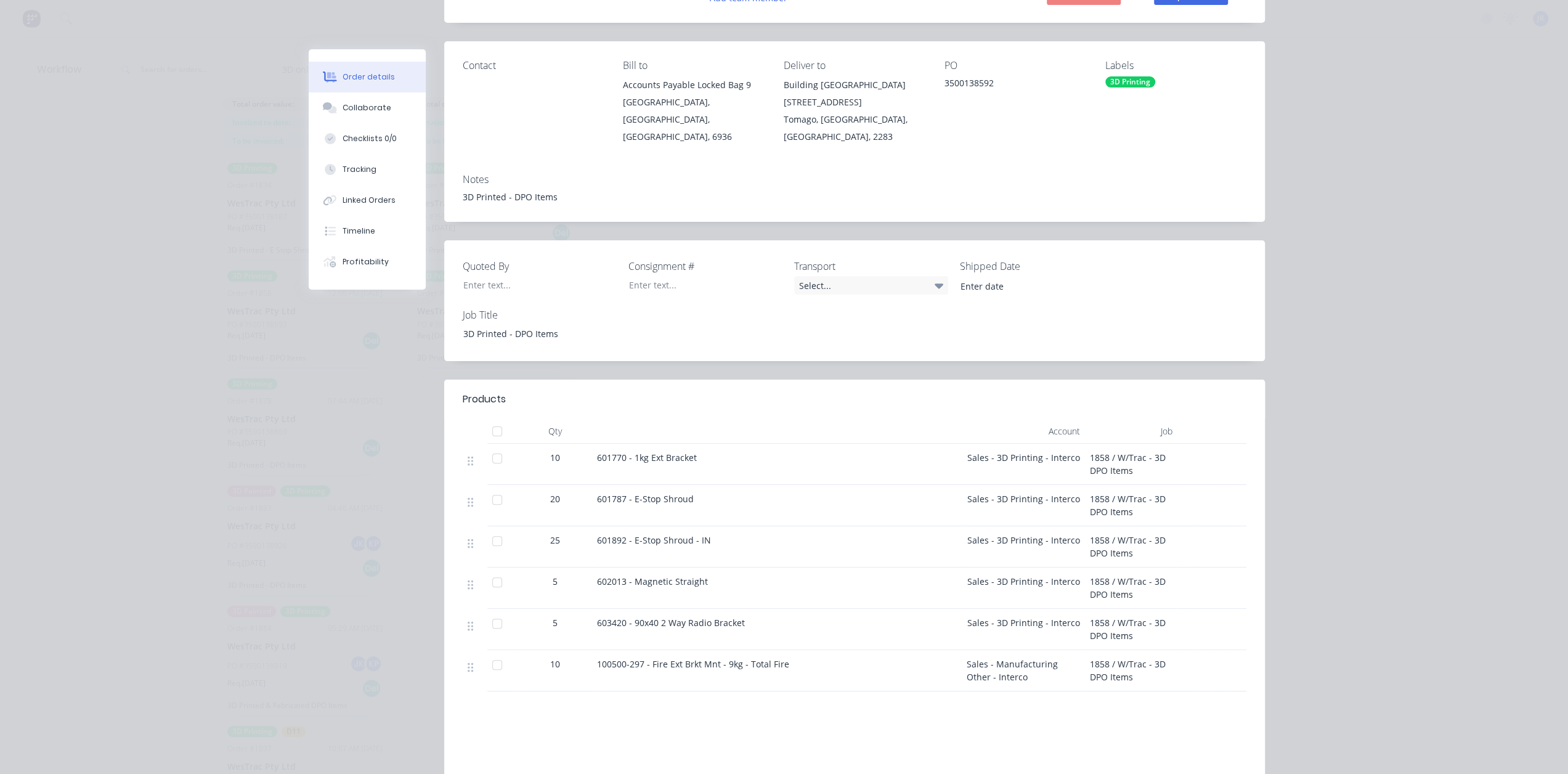
scroll to position [246, 0]
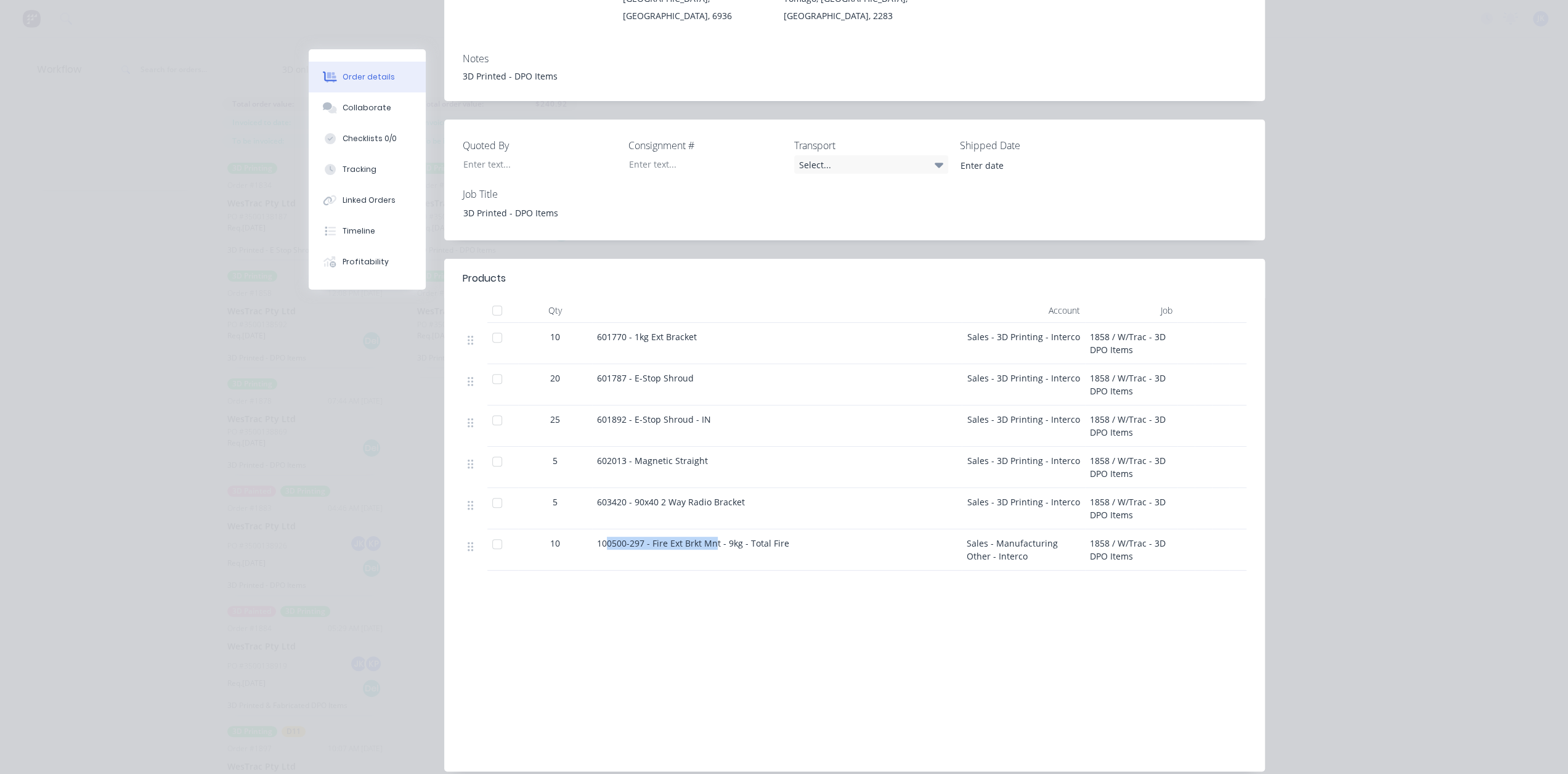
drag, startPoint x: 707, startPoint y: 528, endPoint x: 601, endPoint y: 533, distance: 106.1
click at [601, 534] on div "100500-297 - Fire Ext Brkt Mnt - 9kg - Total Fire" at bounding box center [777, 550] width 369 height 42
drag, startPoint x: 778, startPoint y: 524, endPoint x: 592, endPoint y: 538, distance: 186.5
click at [592, 538] on div "100500-297 - Fire Ext Brkt Mnt - 9kg - Total Fire" at bounding box center [777, 550] width 369 height 42
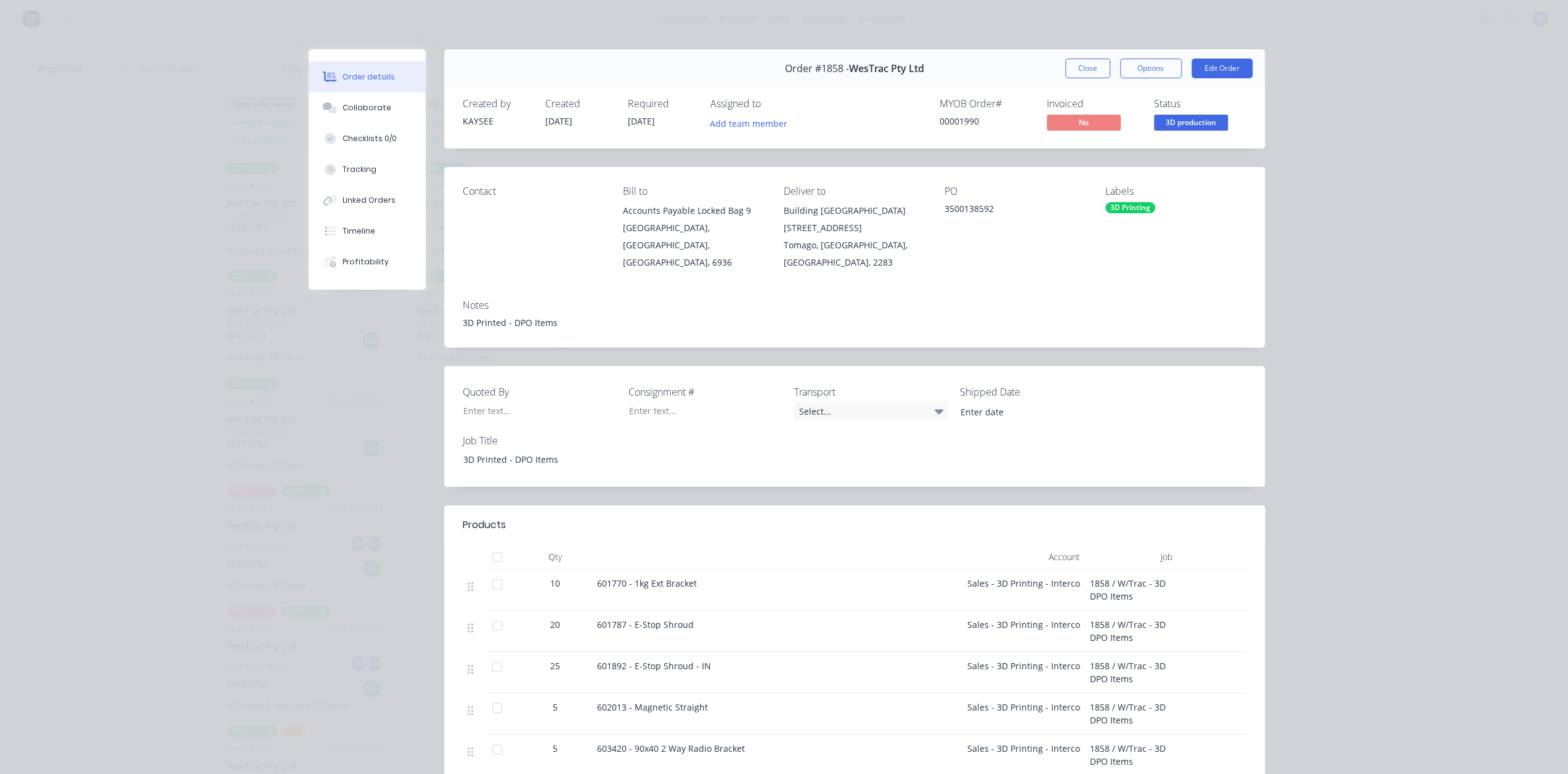
drag, startPoint x: 1075, startPoint y: 71, endPoint x: 1031, endPoint y: 91, distance: 48.3
click at [1074, 70] on button "Close" at bounding box center [1088, 68] width 45 height 20
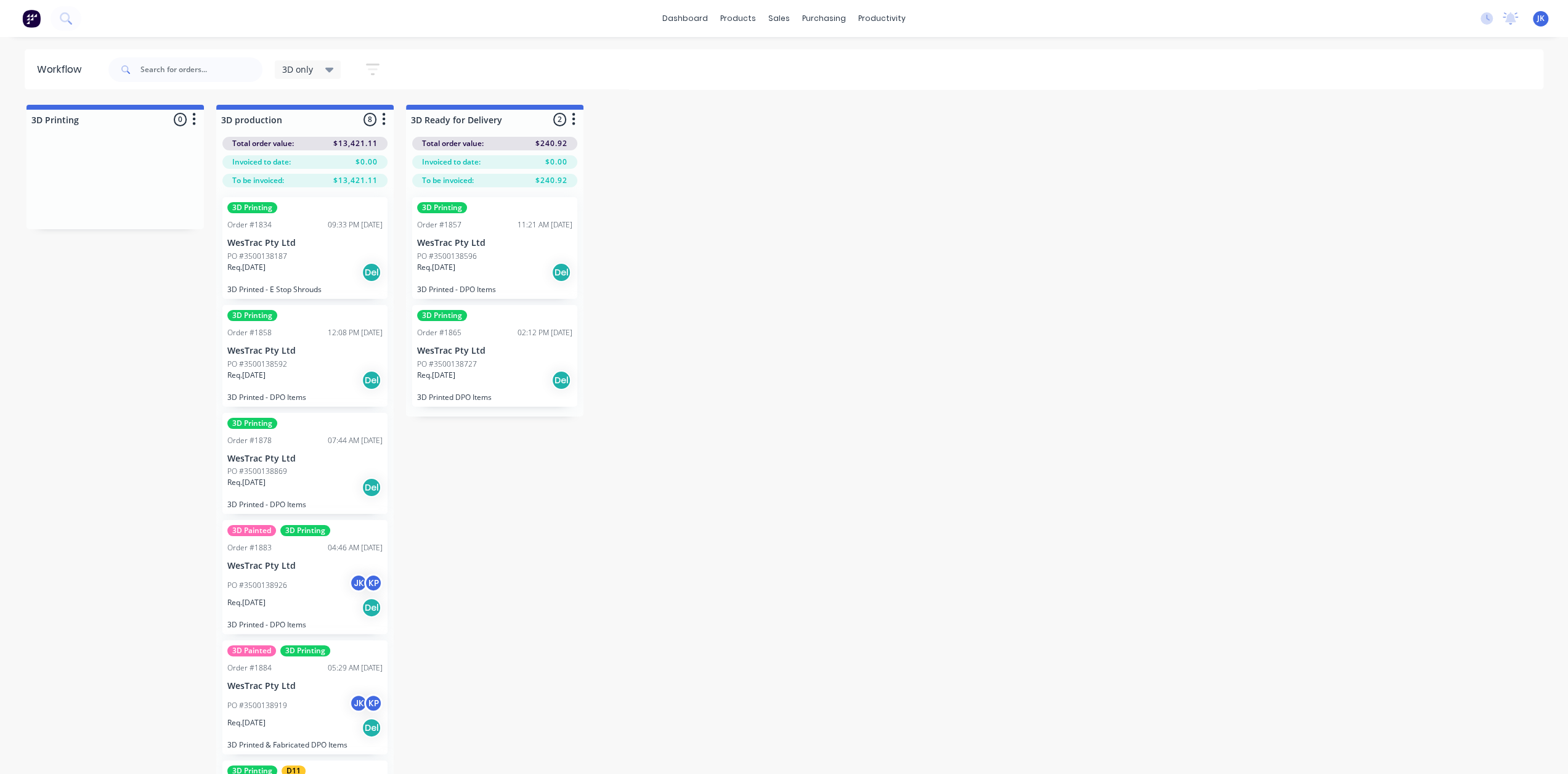
click at [489, 225] on div "Order #1857 11:21 AM [DATE]" at bounding box center [494, 225] width 155 height 11
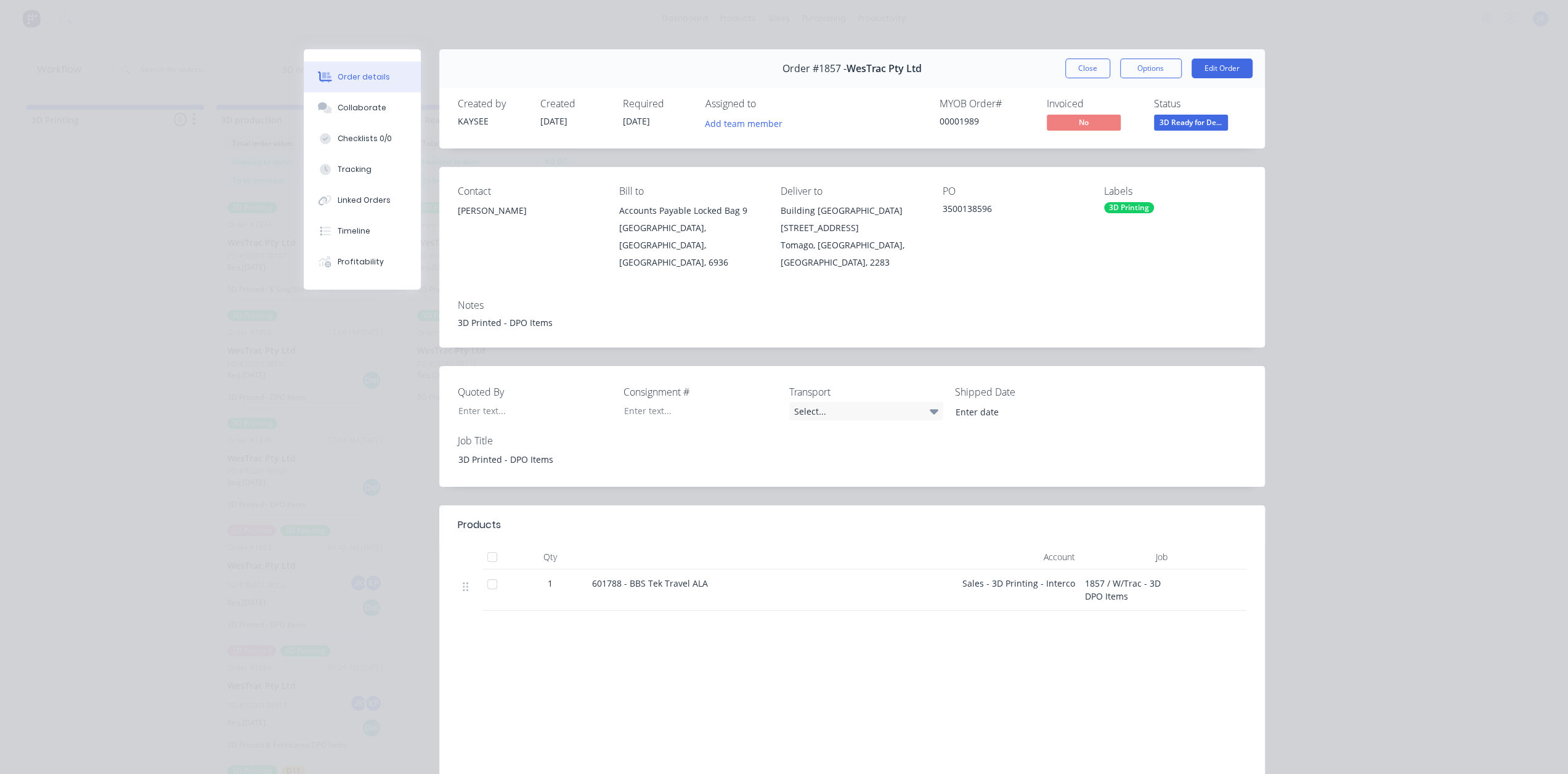
drag, startPoint x: 701, startPoint y: 568, endPoint x: 582, endPoint y: 577, distance: 119.3
click at [587, 577] on div "601788 - BBS Tek Travel ALA" at bounding box center [771, 590] width 369 height 42
click at [1070, 72] on button "Close" at bounding box center [1088, 68] width 45 height 20
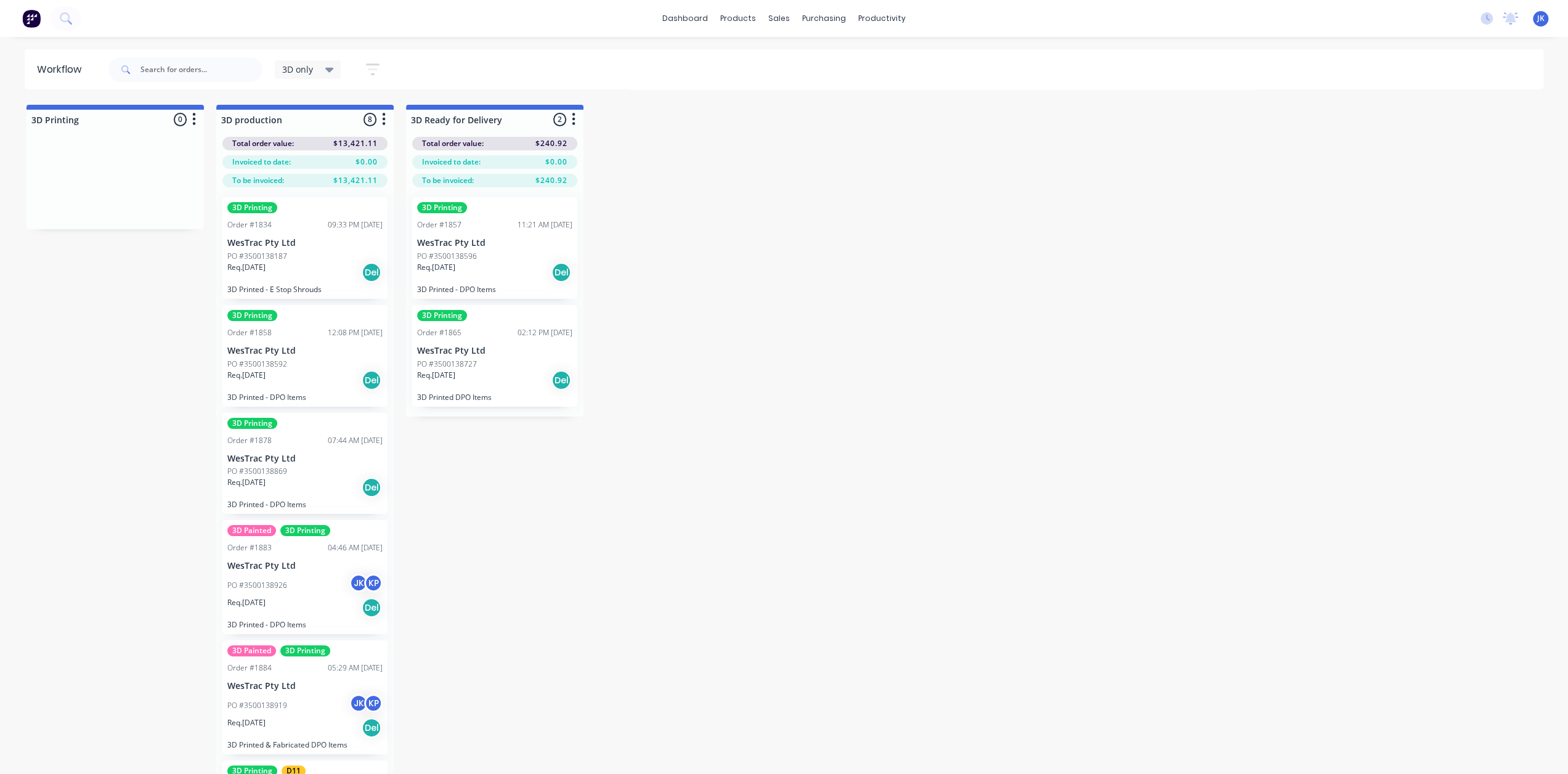
click at [455, 370] on p "Req. [DATE]" at bounding box center [436, 374] width 38 height 11
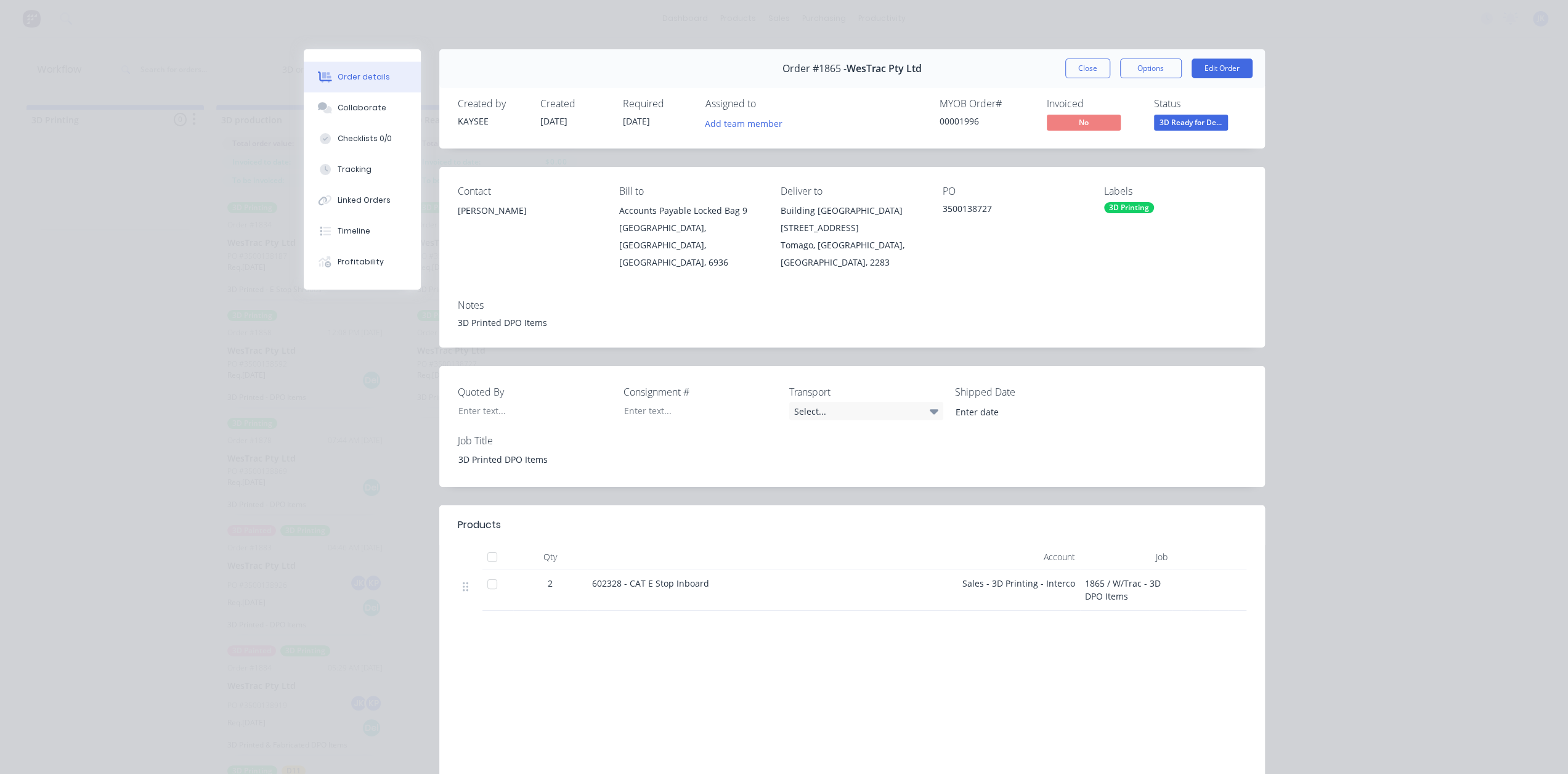
drag, startPoint x: 703, startPoint y: 568, endPoint x: 624, endPoint y: 562, distance: 79.2
click at [590, 589] on div "602328 - CAT E Stop Inboard" at bounding box center [771, 590] width 369 height 42
drag, startPoint x: 1084, startPoint y: 69, endPoint x: 1046, endPoint y: 115, distance: 59.7
click at [1084, 70] on button "Close" at bounding box center [1088, 68] width 45 height 20
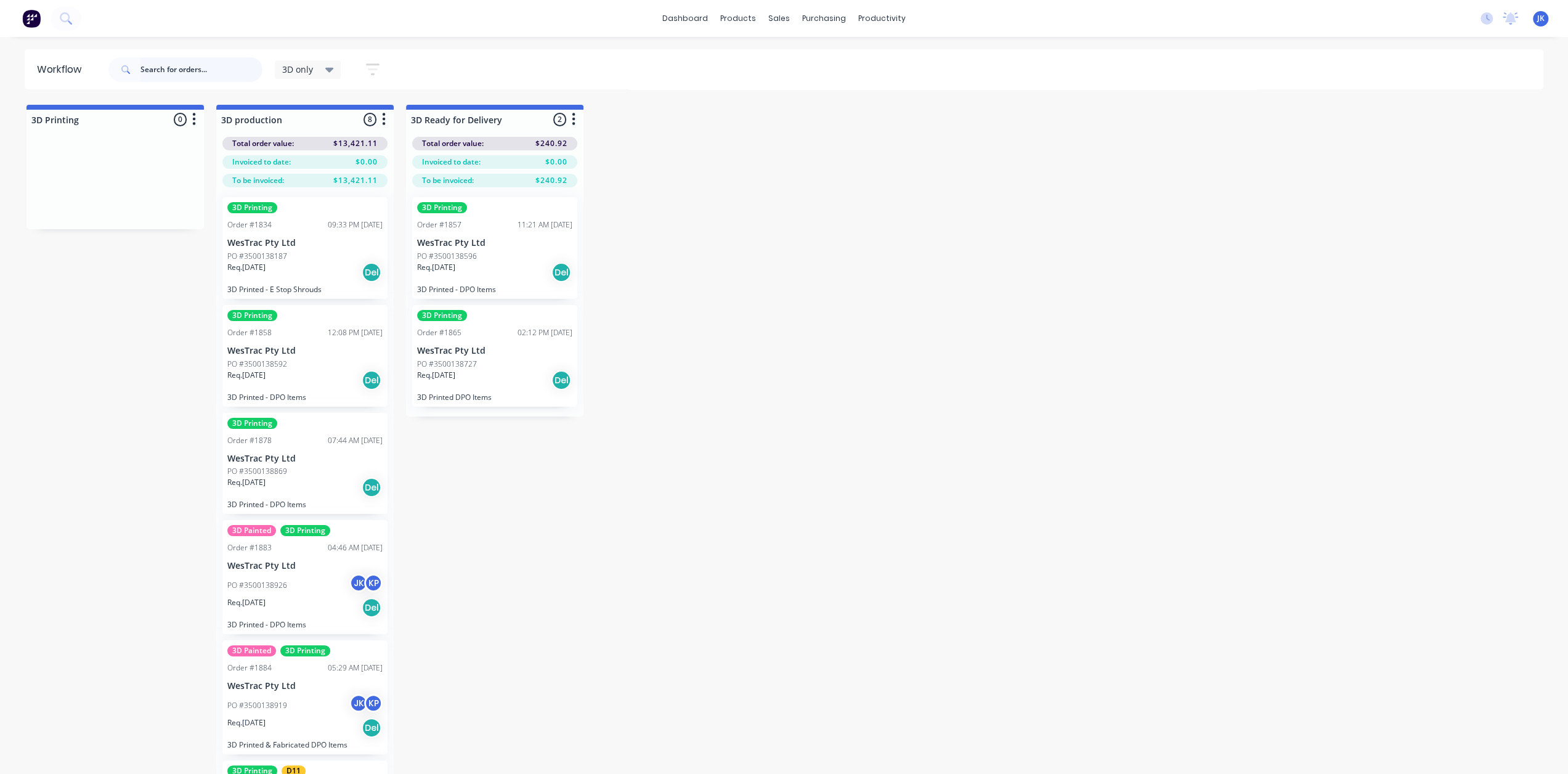
click at [178, 63] on input "text" at bounding box center [201, 69] width 122 height 24
click at [301, 76] on div "3D only" at bounding box center [308, 69] width 67 height 18
click at [352, 157] on button "None" at bounding box center [349, 161] width 131 height 14
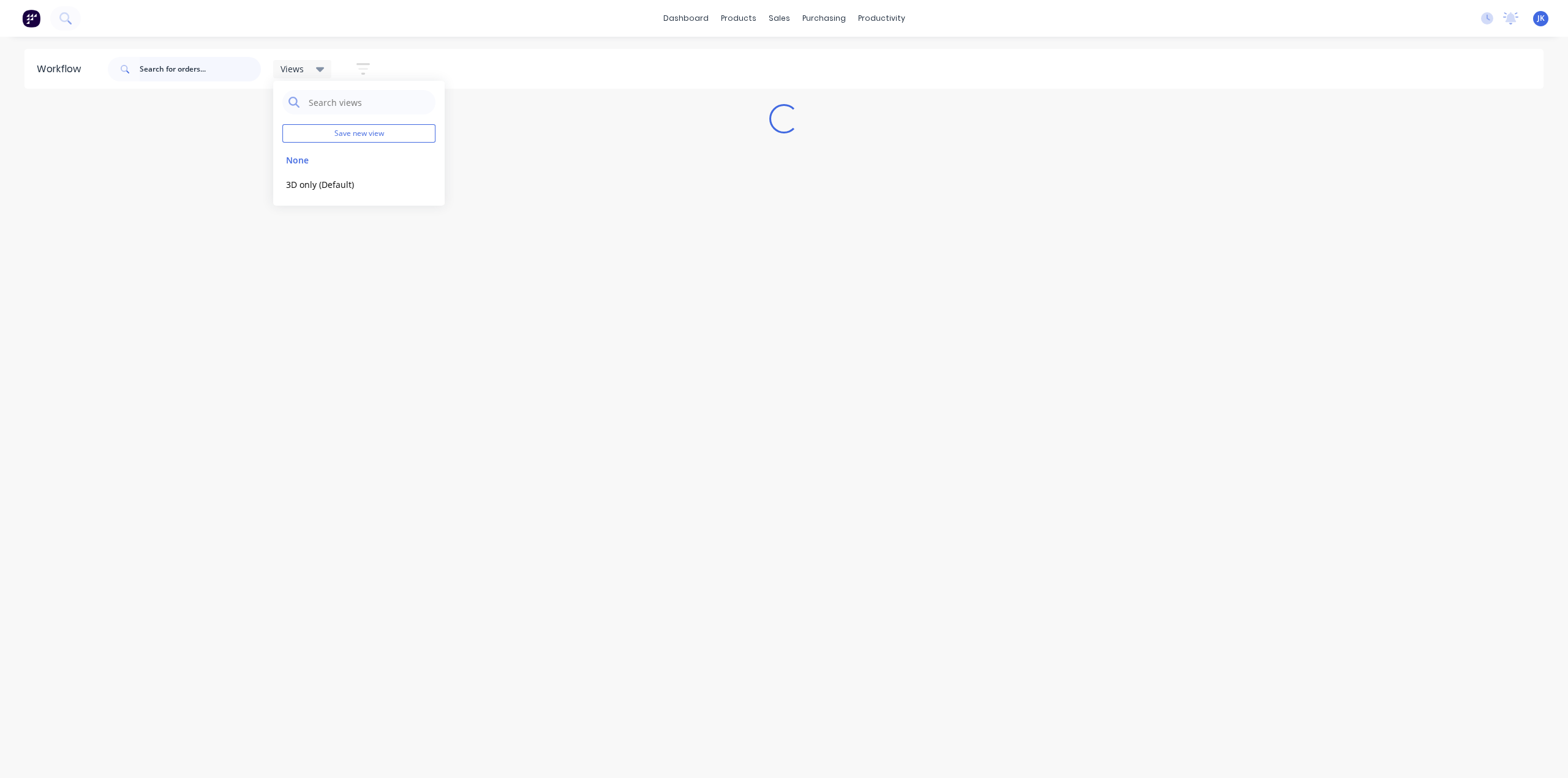
click at [177, 65] on input "text" at bounding box center [200, 69] width 121 height 24
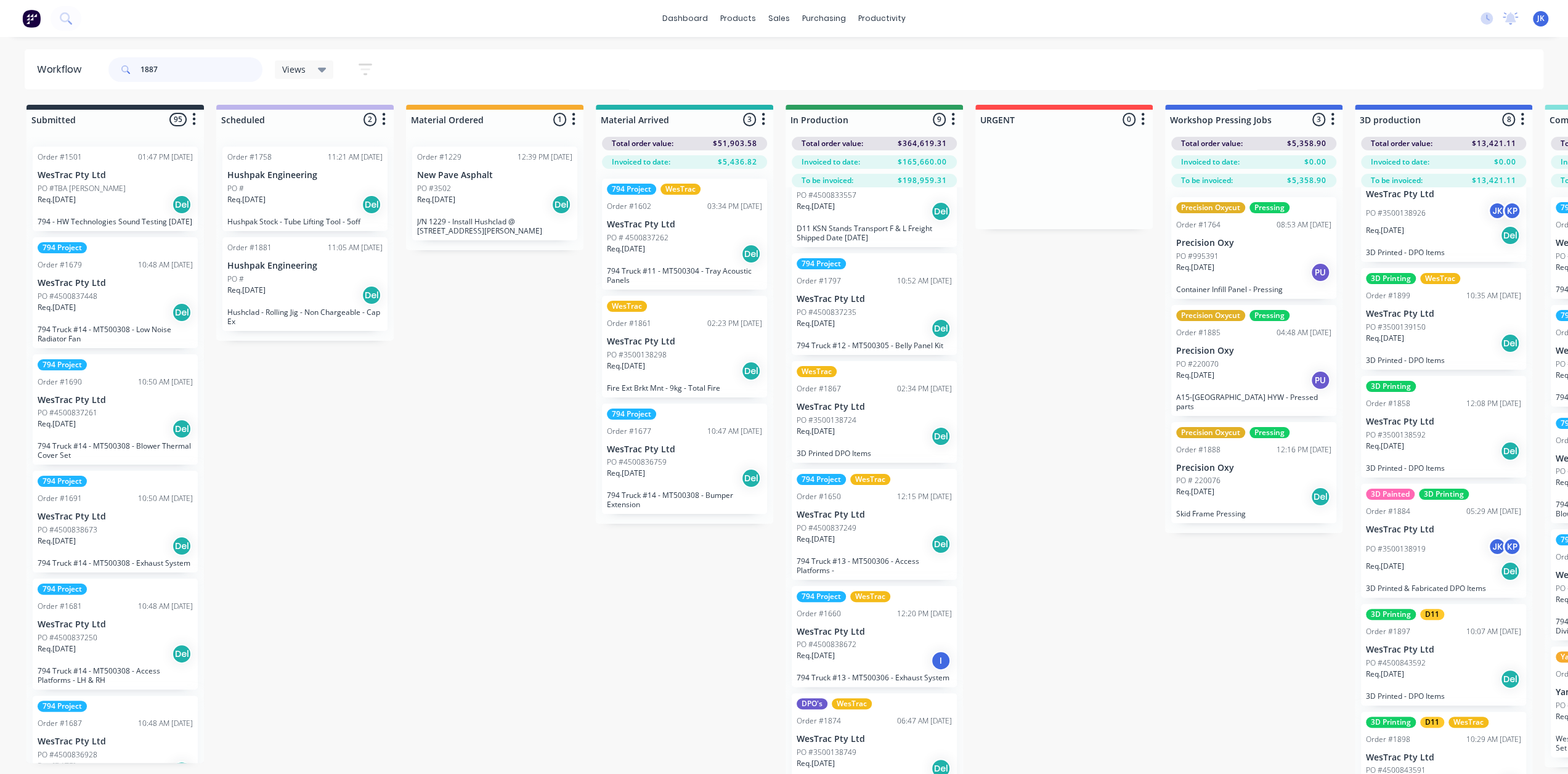
click at [181, 67] on input "1887" at bounding box center [201, 69] width 122 height 24
click at [191, 66] on input "1887" at bounding box center [201, 69] width 122 height 24
drag, startPoint x: 131, startPoint y: 74, endPoint x: 89, endPoint y: 77, distance: 42.1
click at [89, 77] on header "Workflow 1887 Views Save new view None edit 3D only (Default) edit Show/Hide st…" at bounding box center [784, 69] width 1520 height 40
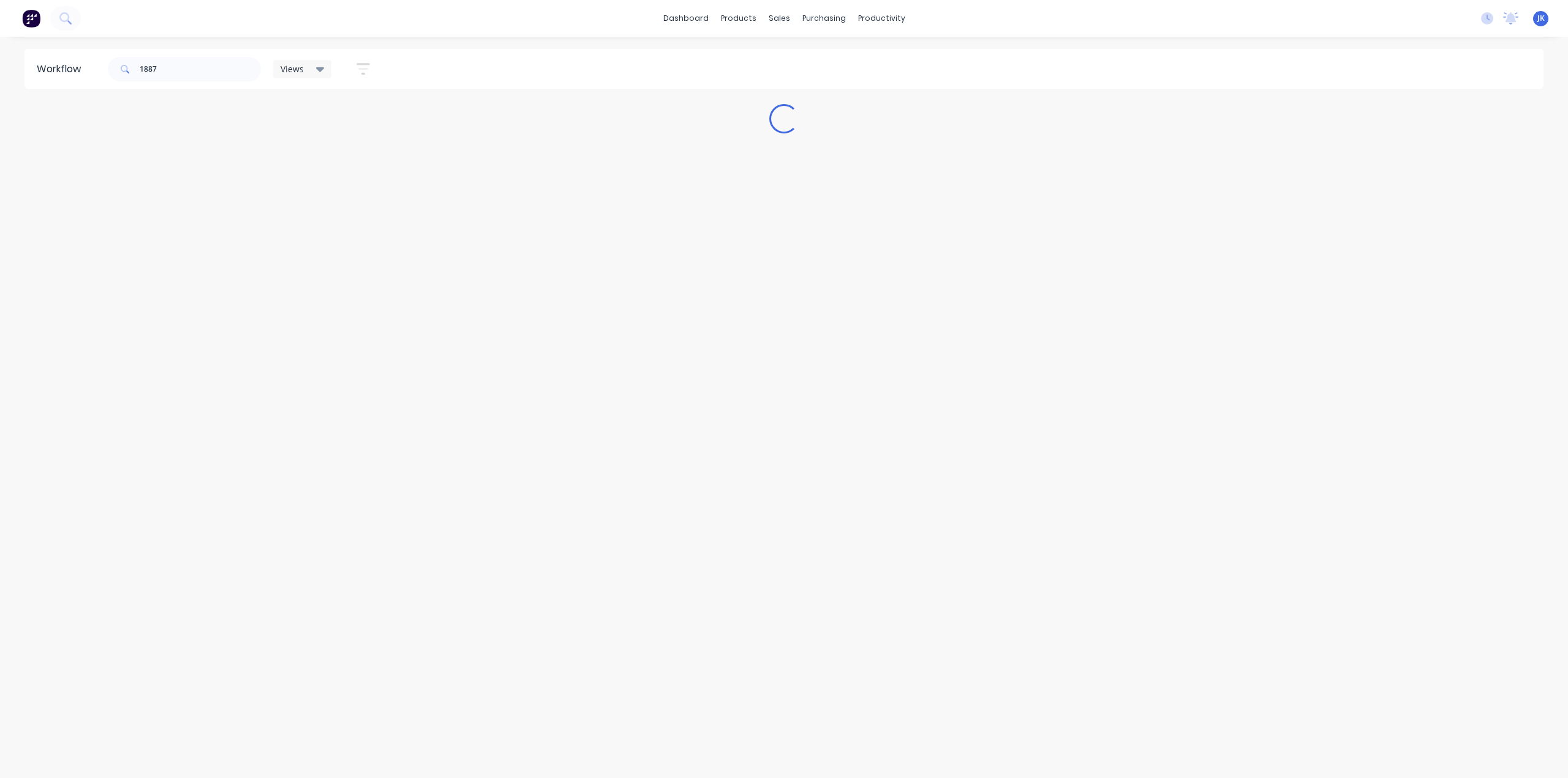
click at [126, 65] on icon at bounding box center [124, 69] width 7 height 7
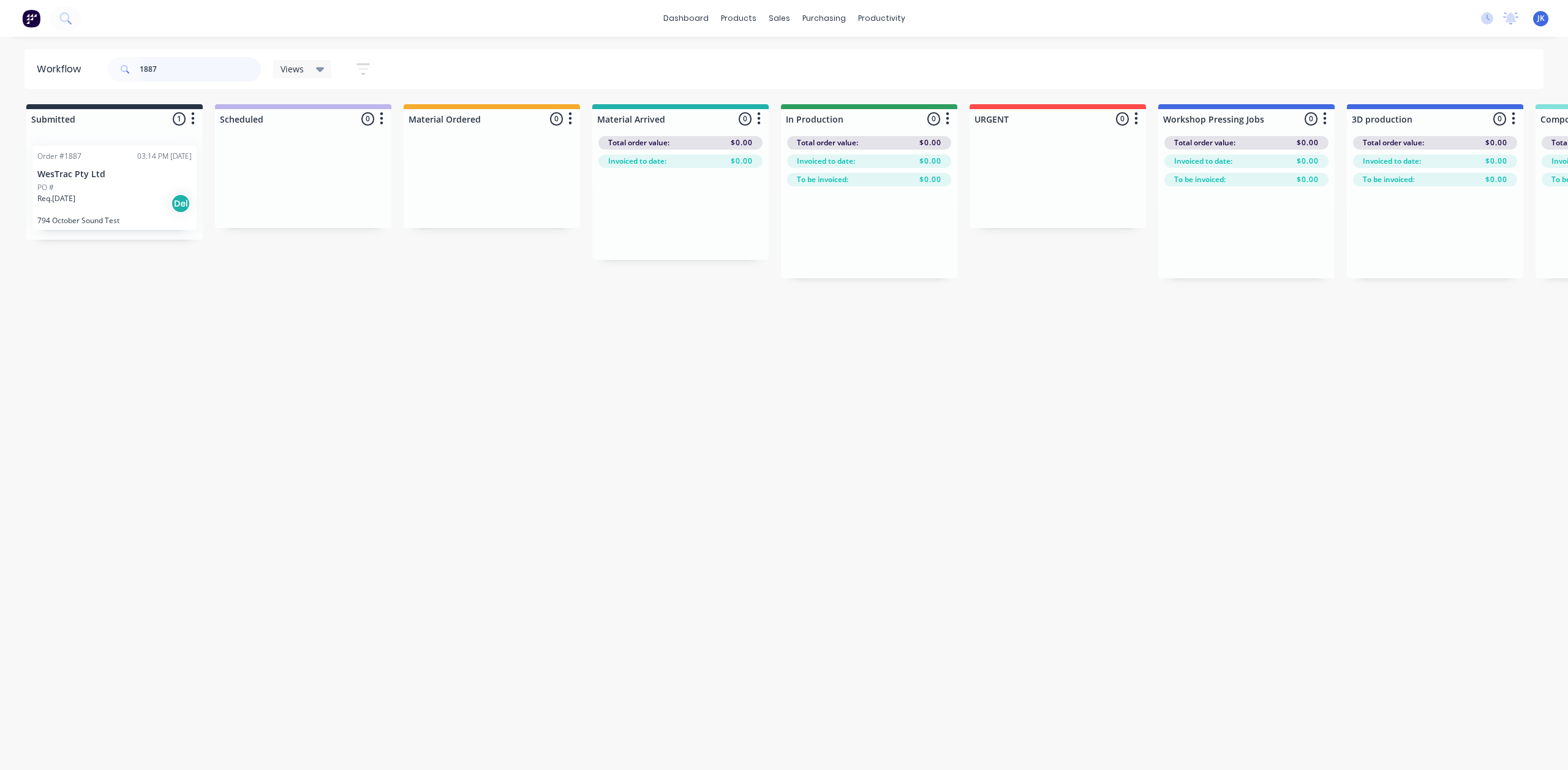
click at [154, 71] on input "1887" at bounding box center [200, 69] width 121 height 24
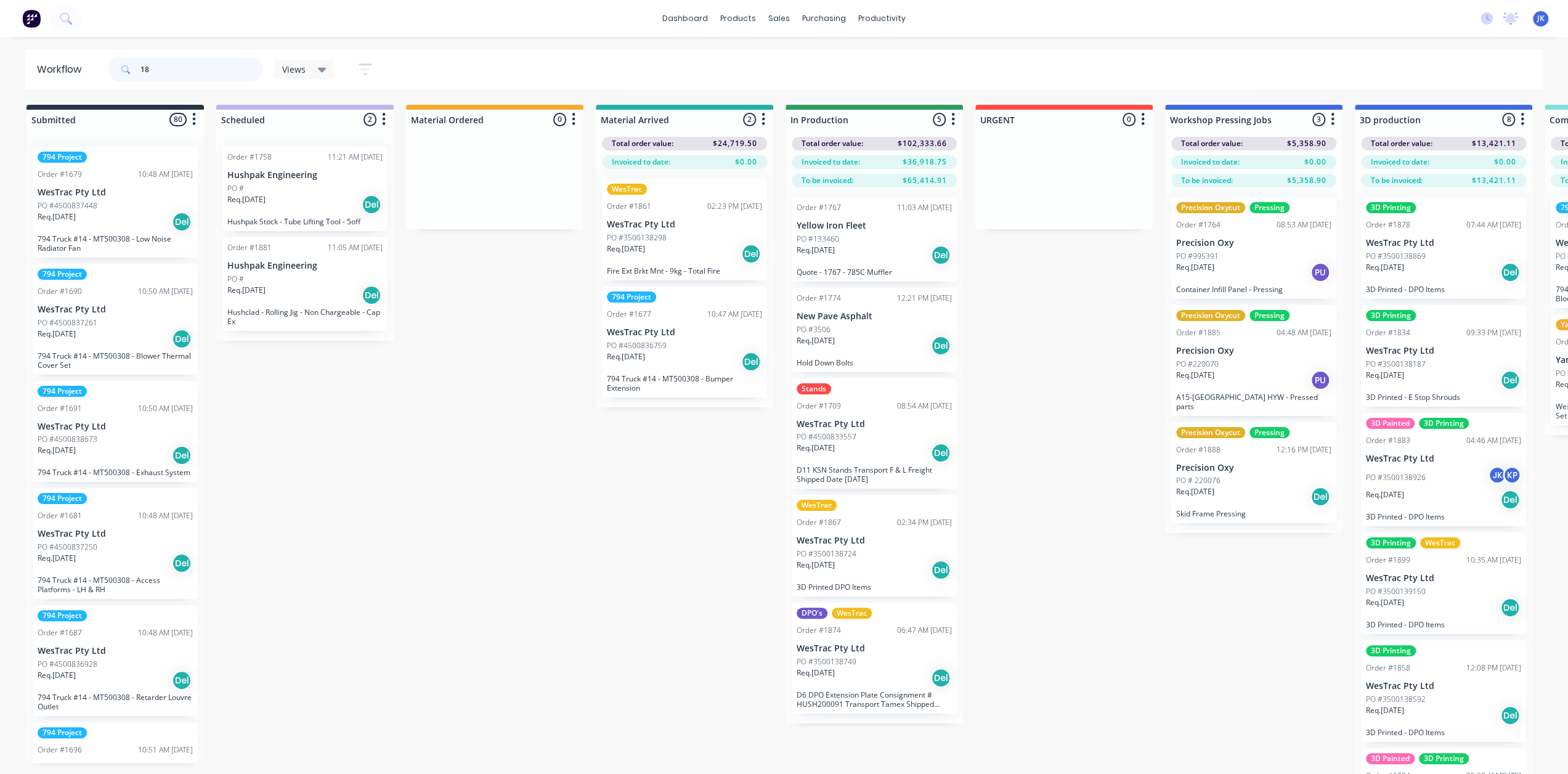
type input "18"
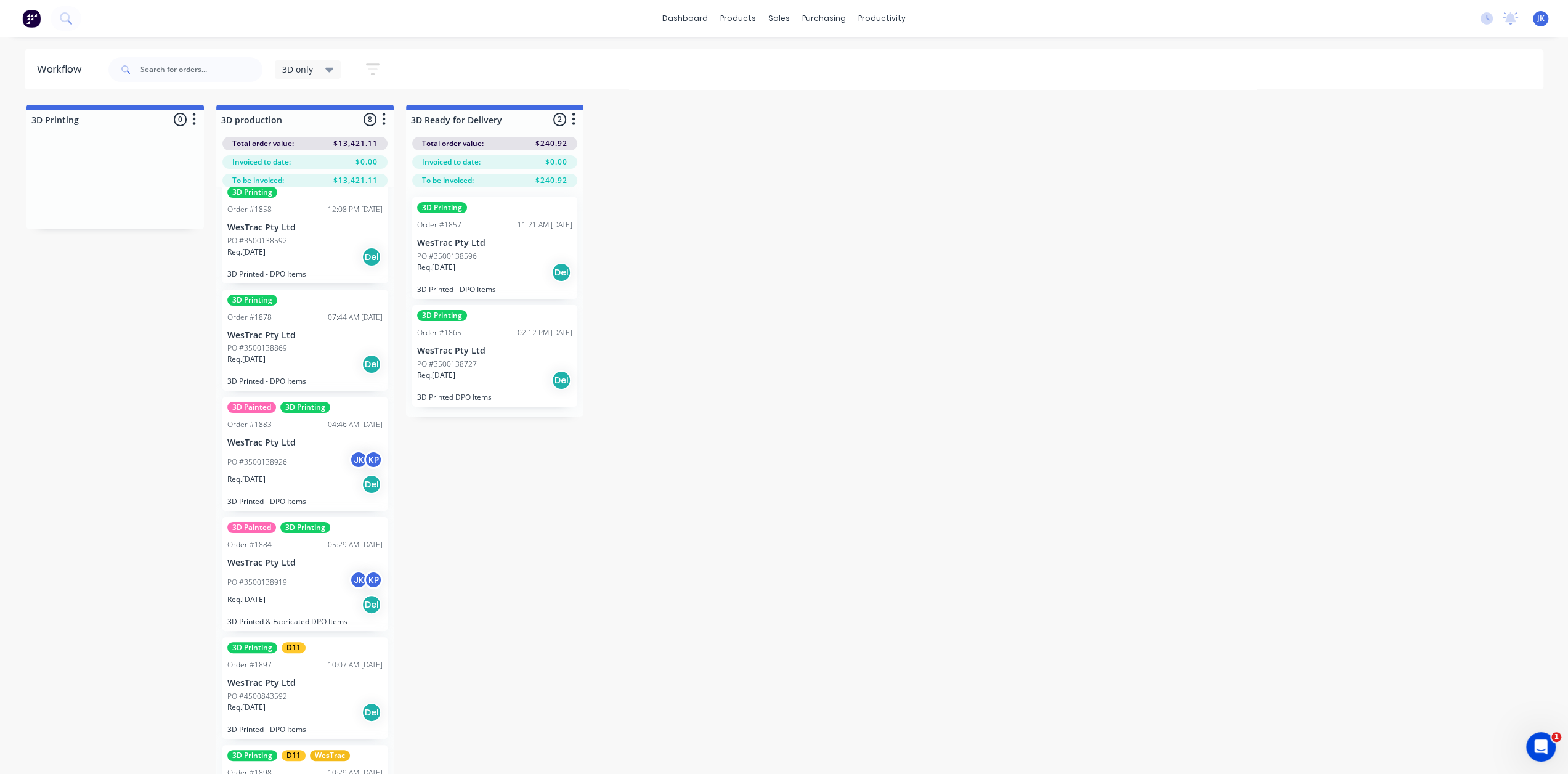
scroll to position [185, 0]
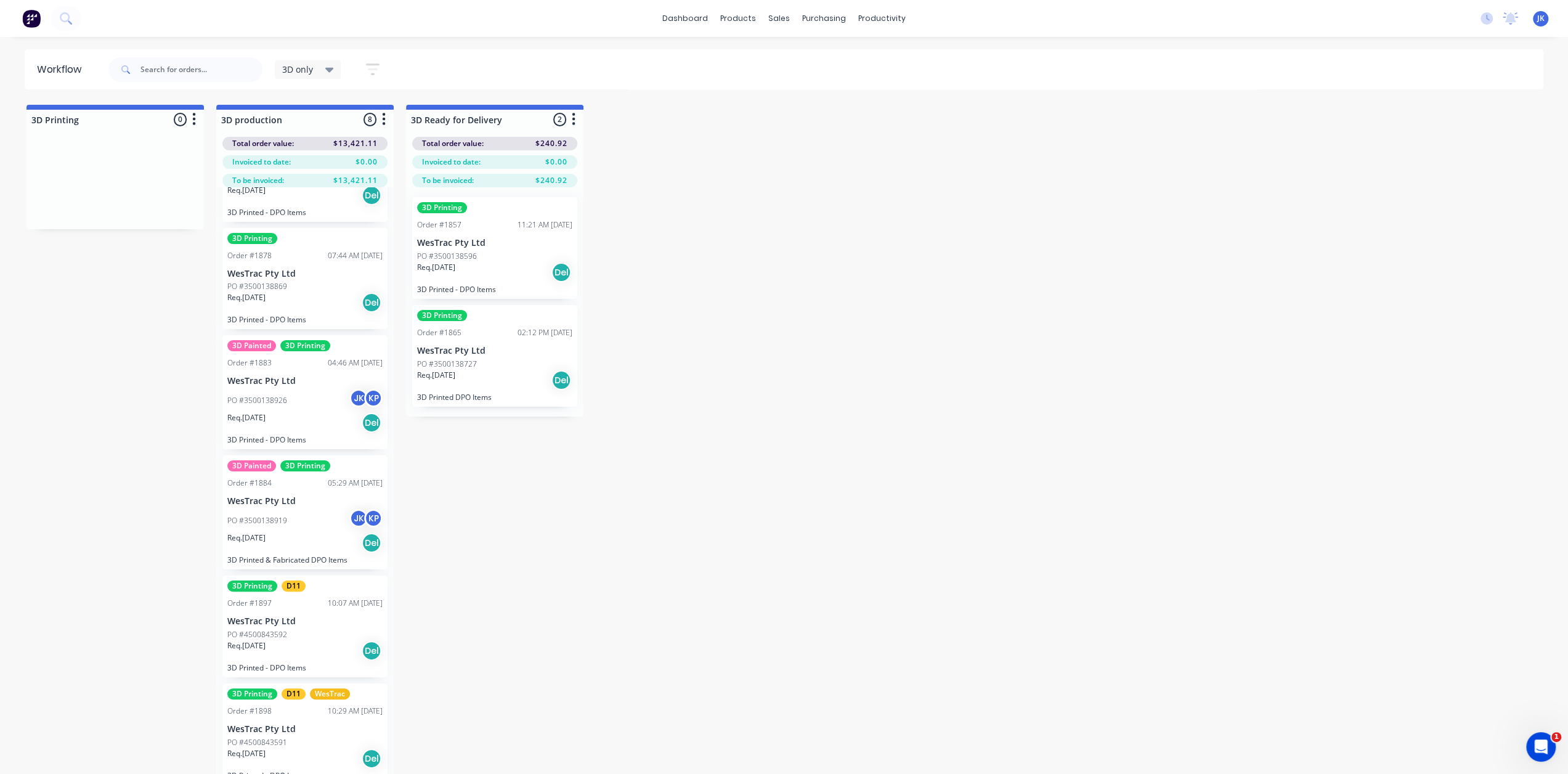
click at [296, 515] on div "PO #3500138919 JK KP" at bounding box center [304, 520] width 155 height 23
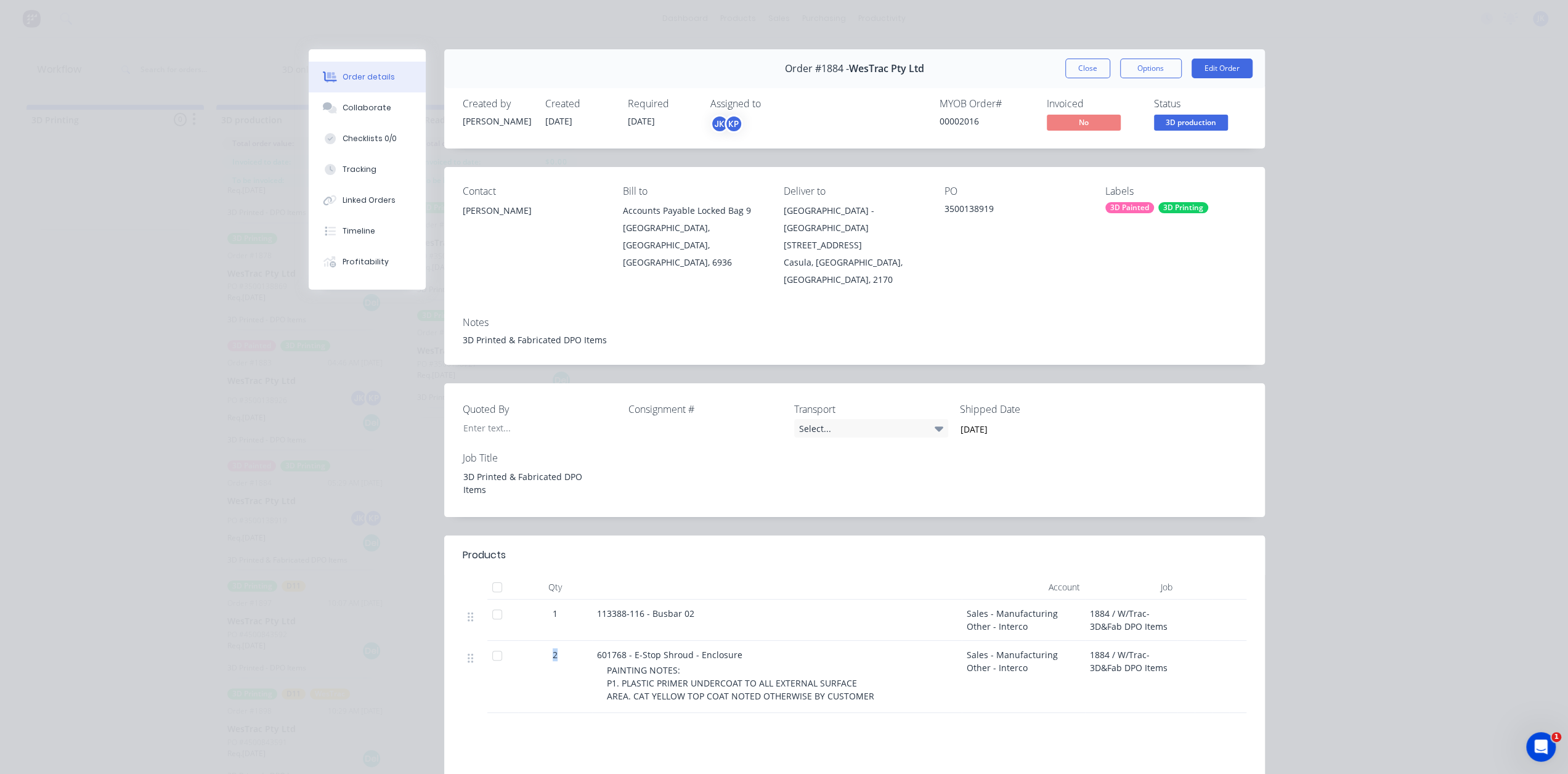
drag, startPoint x: 560, startPoint y: 629, endPoint x: 545, endPoint y: 626, distance: 15.3
click at [545, 641] on div "2" at bounding box center [554, 676] width 74 height 72
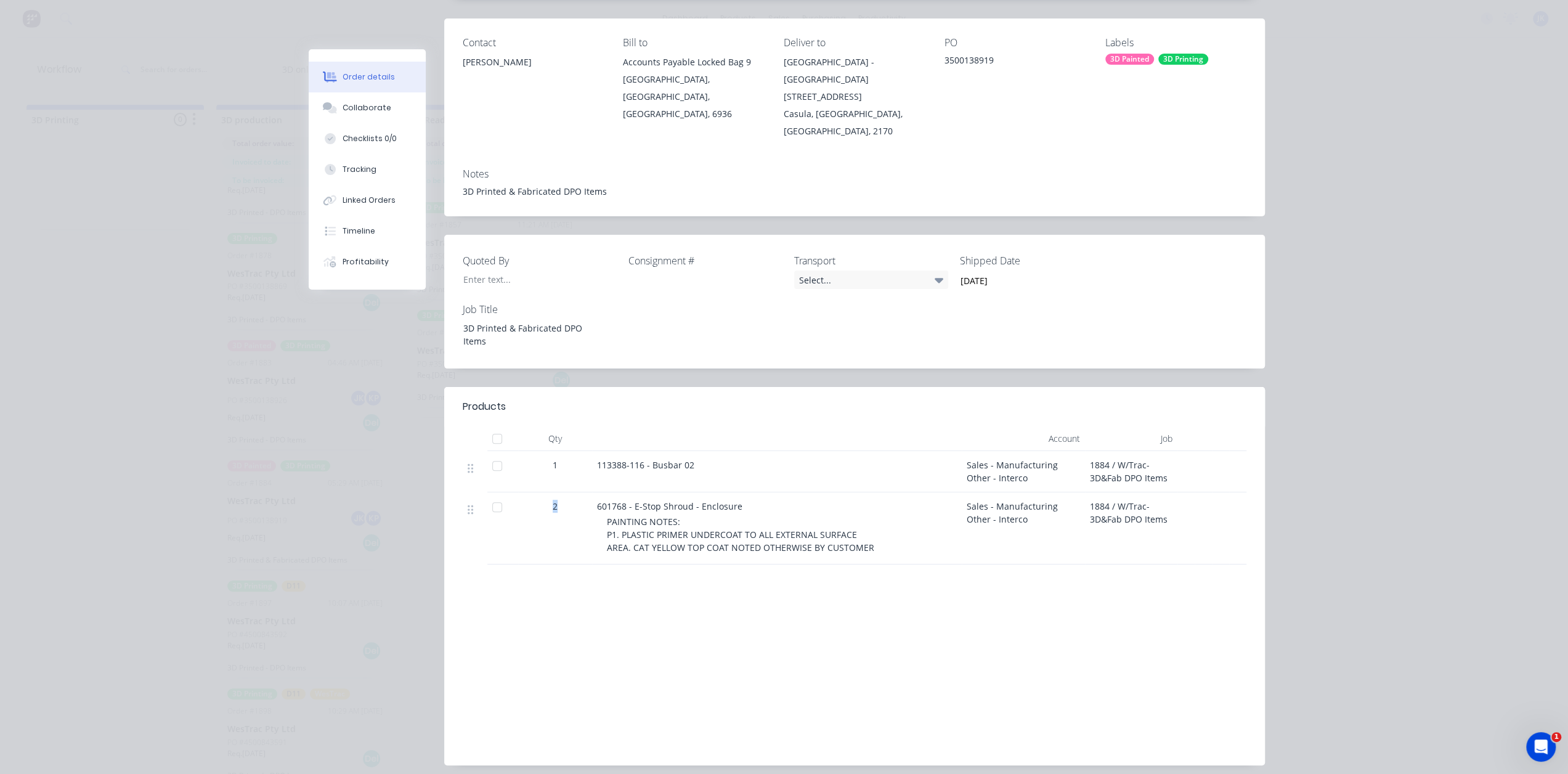
scroll to position [163, 0]
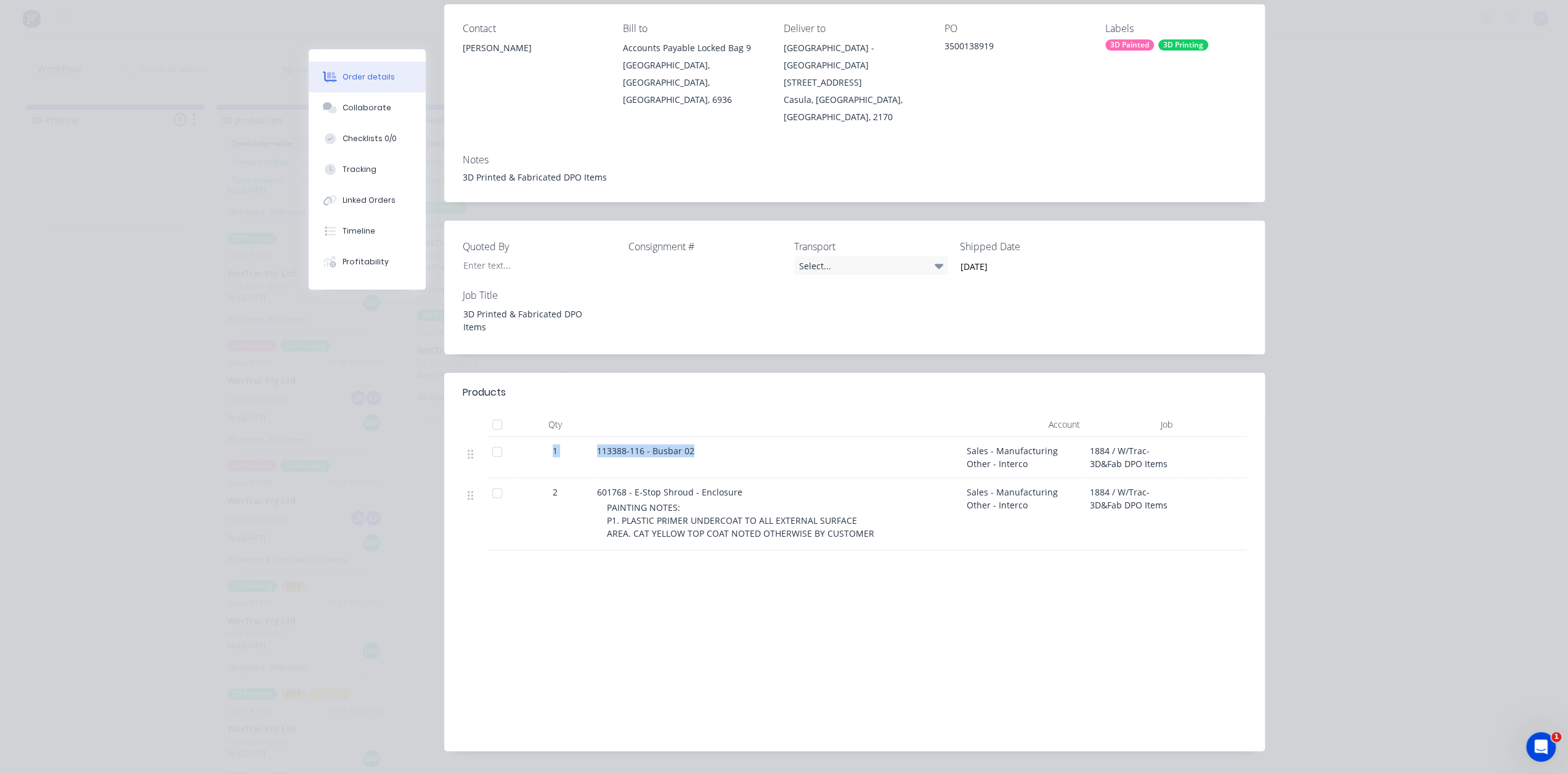
drag, startPoint x: 691, startPoint y: 412, endPoint x: 500, endPoint y: 422, distance: 191.3
click at [500, 437] on div "1 113388-116 - Busbar 02 Sales - Manufacturing Other - Interco 1884 / W/Trac-3D…" at bounding box center [854, 457] width 784 height 42
click at [1021, 534] on div "Products Qty Account Job 1 113388-116 - Busbar 02 Sales - Manufacturing Other -…" at bounding box center [854, 561] width 821 height 378
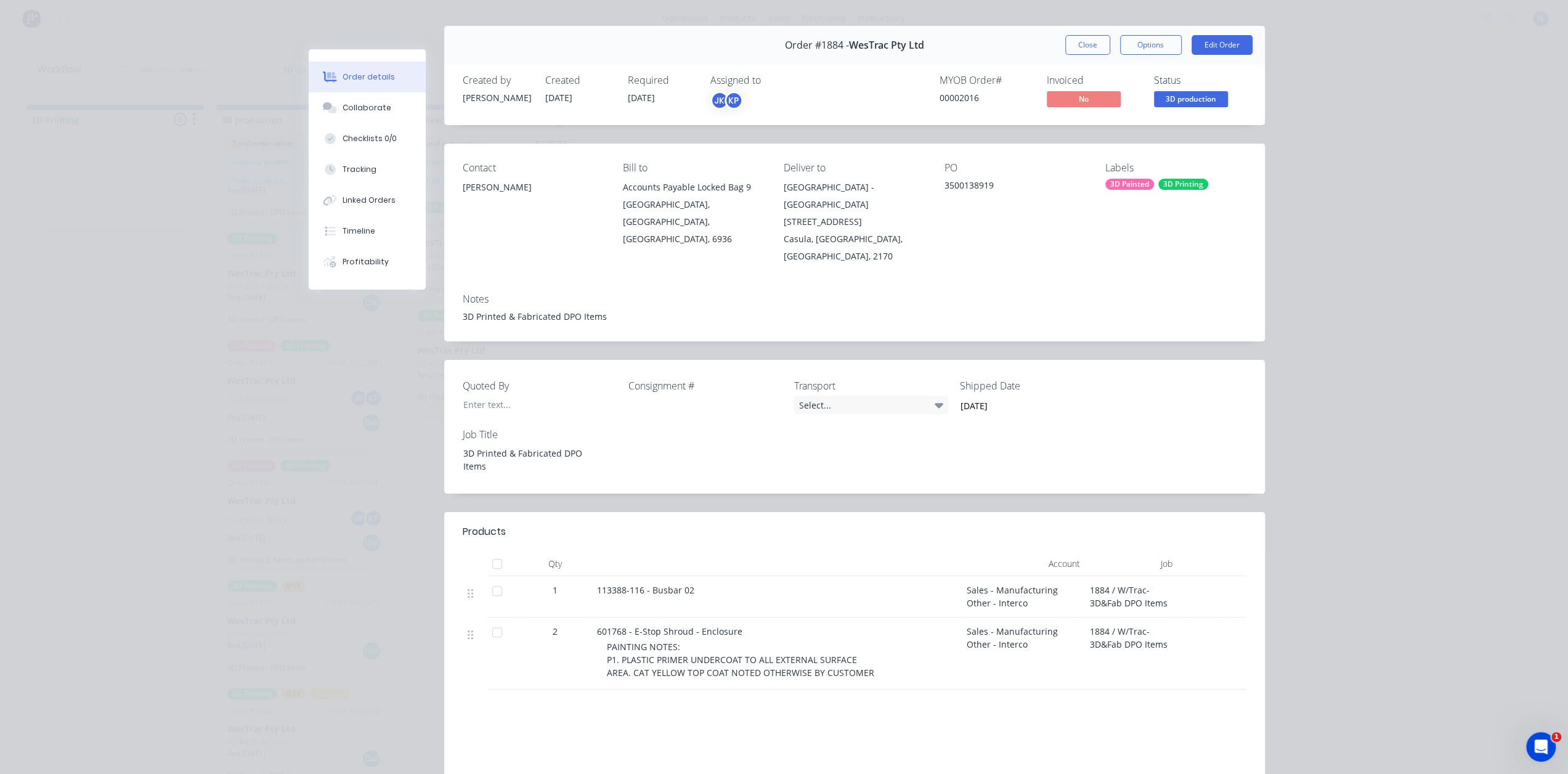
scroll to position [0, 0]
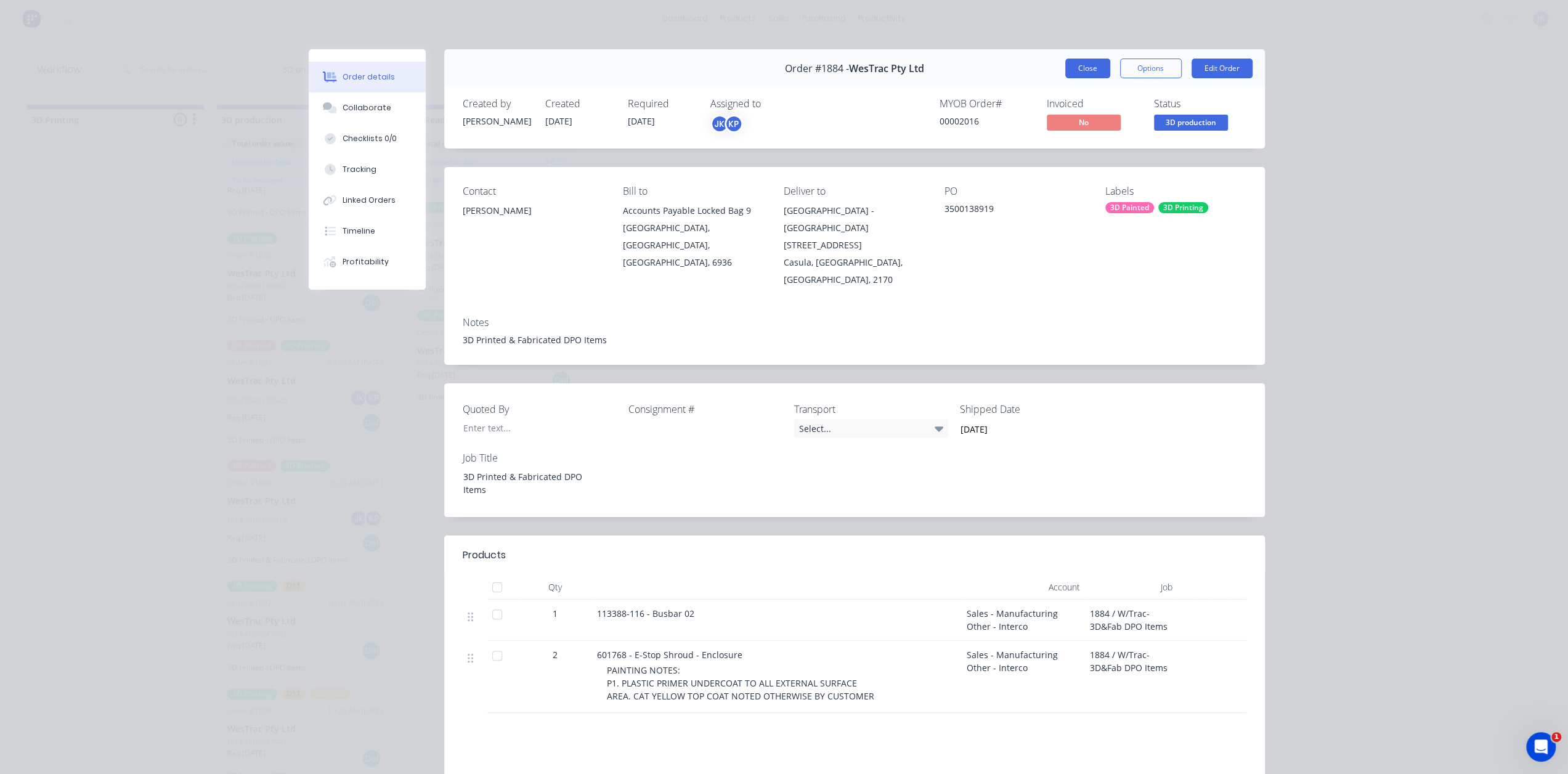
click at [1066, 65] on button "Close" at bounding box center [1088, 68] width 45 height 20
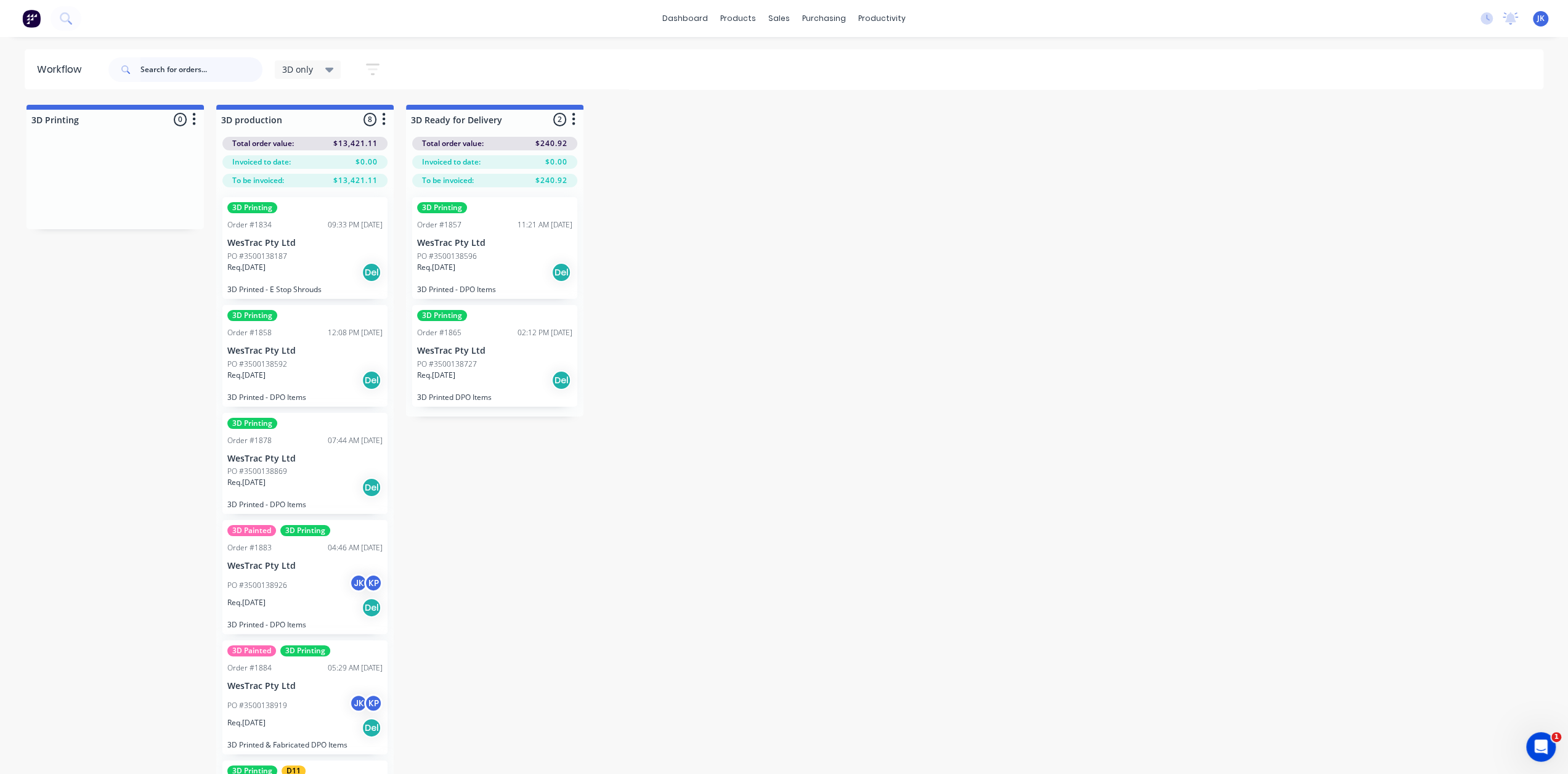
click at [213, 63] on input "text" at bounding box center [201, 69] width 122 height 24
click at [304, 74] on span "3D only" at bounding box center [298, 69] width 31 height 13
click at [310, 164] on button "None" at bounding box center [349, 161] width 131 height 14
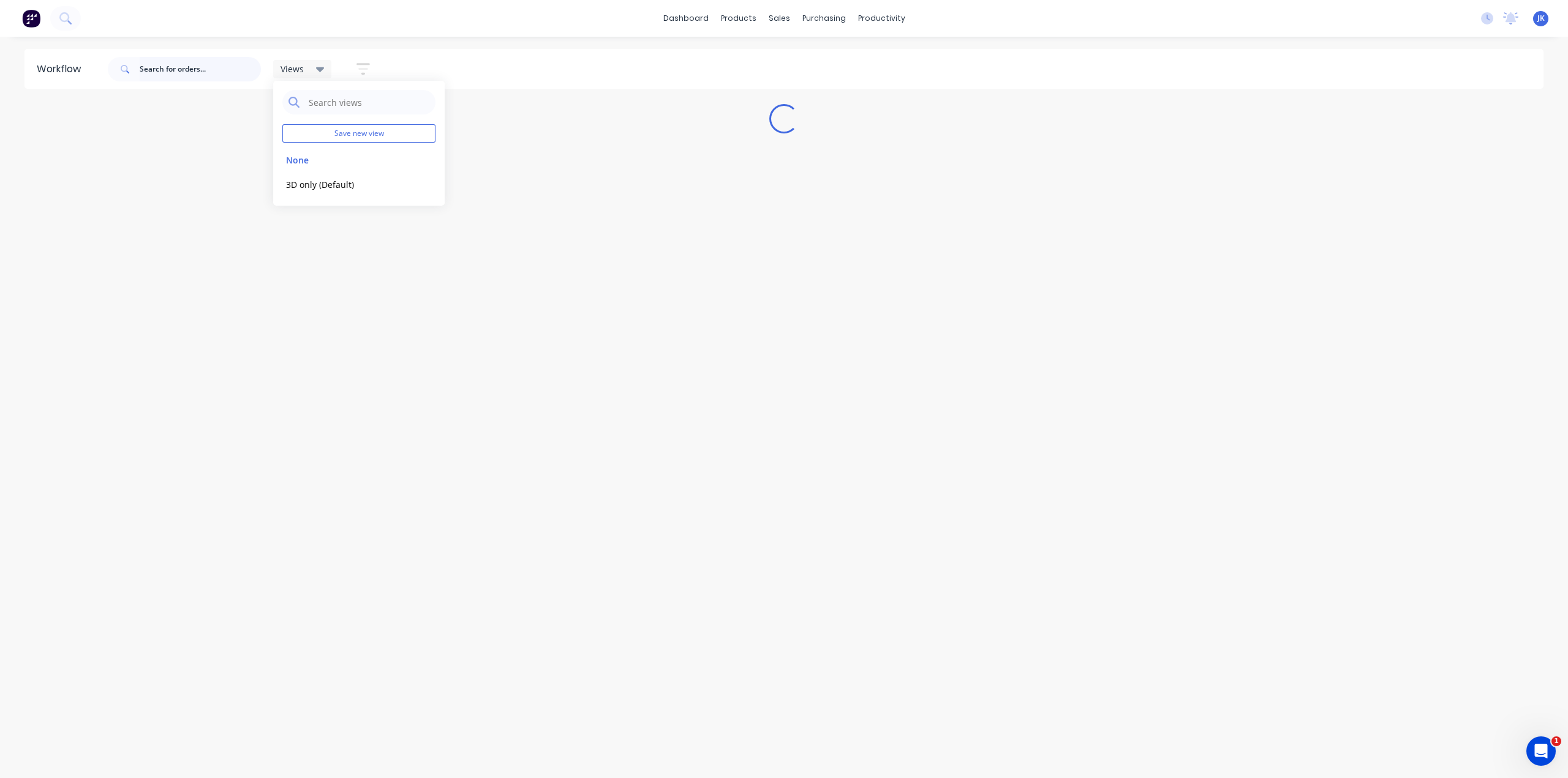
click at [212, 64] on input "text" at bounding box center [200, 69] width 121 height 24
type input "1867"
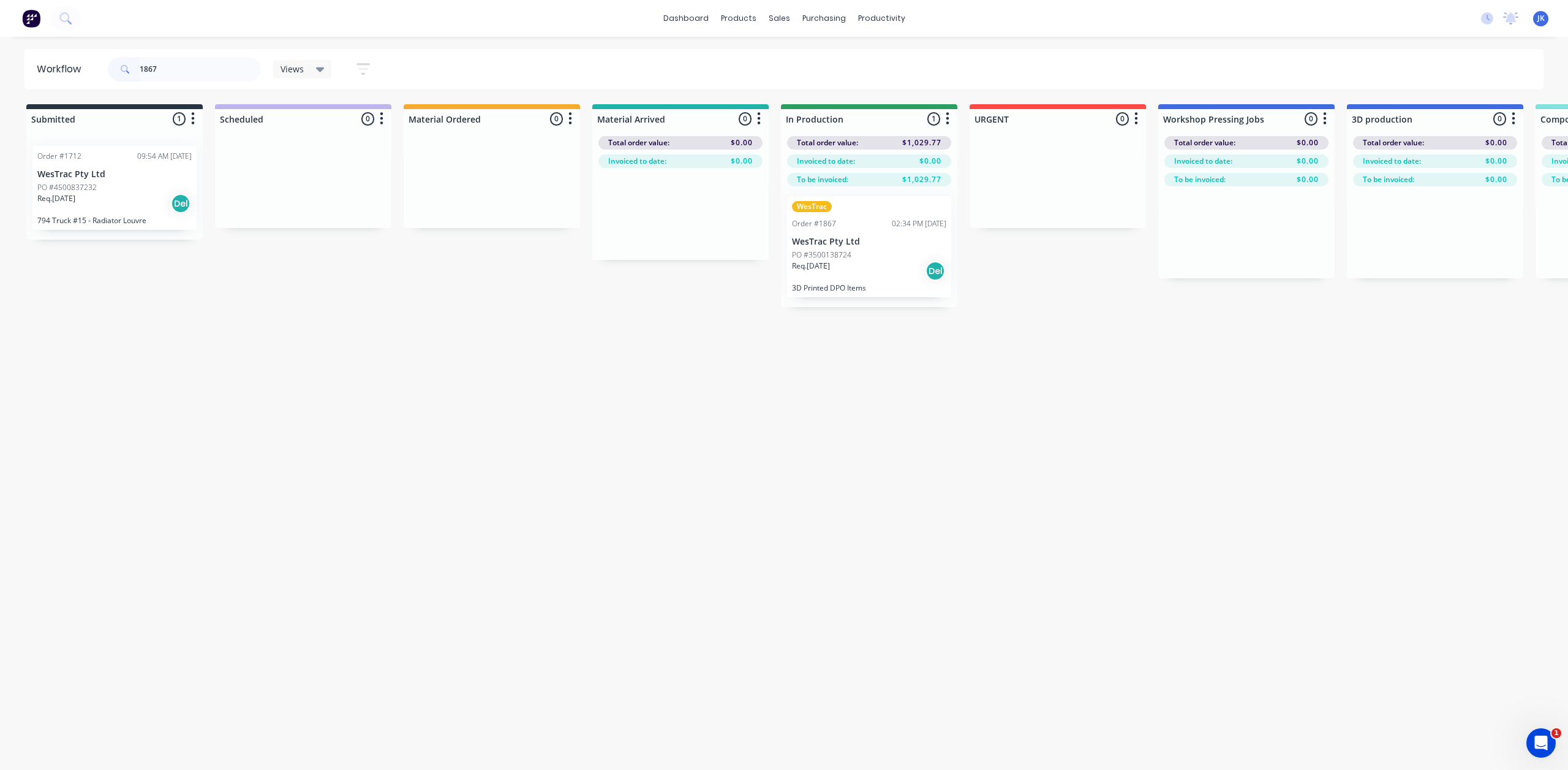
click at [839, 256] on p "PO #3500138724" at bounding box center [821, 255] width 59 height 11
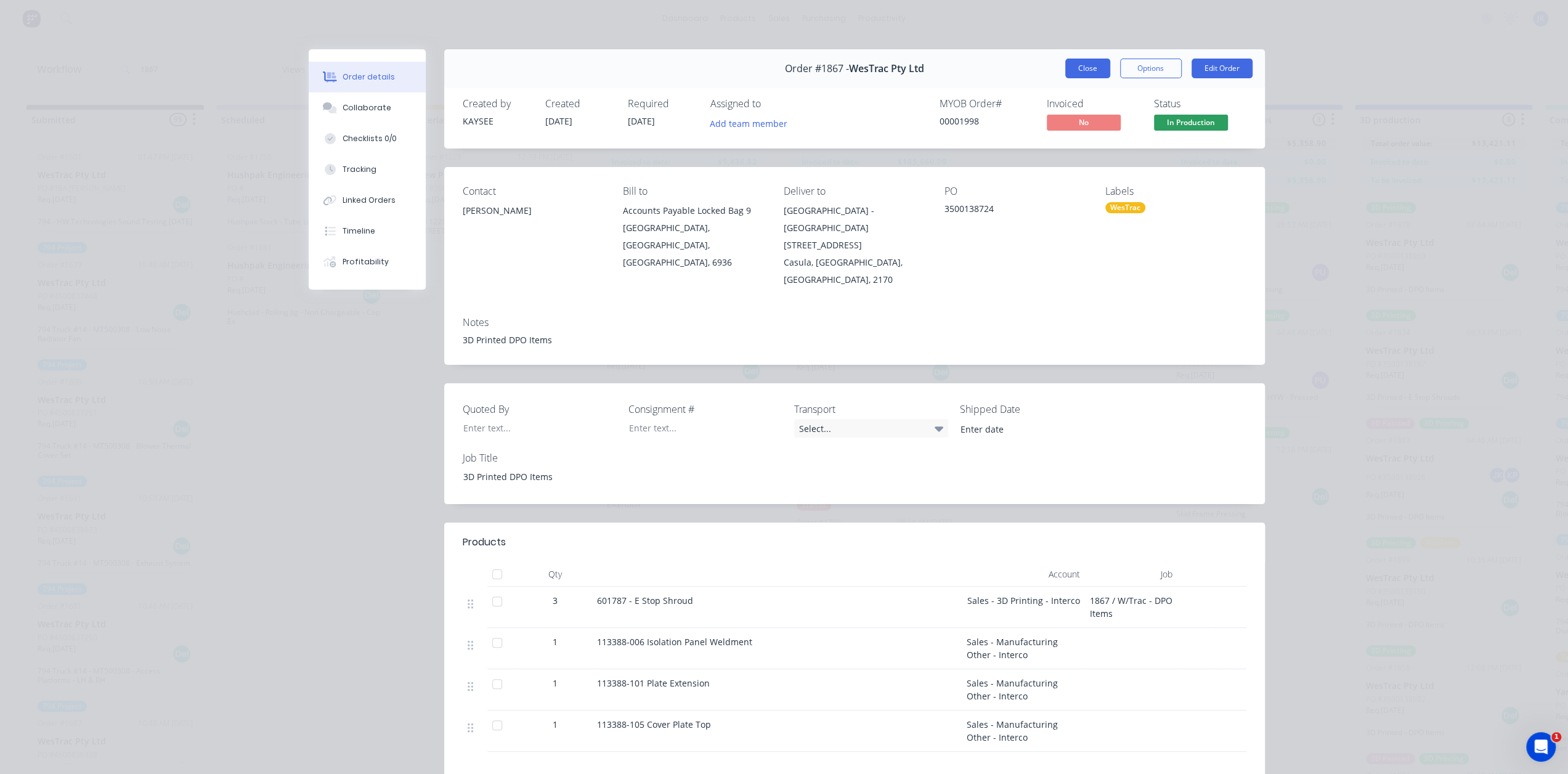
click at [1079, 65] on button "Close" at bounding box center [1088, 68] width 45 height 20
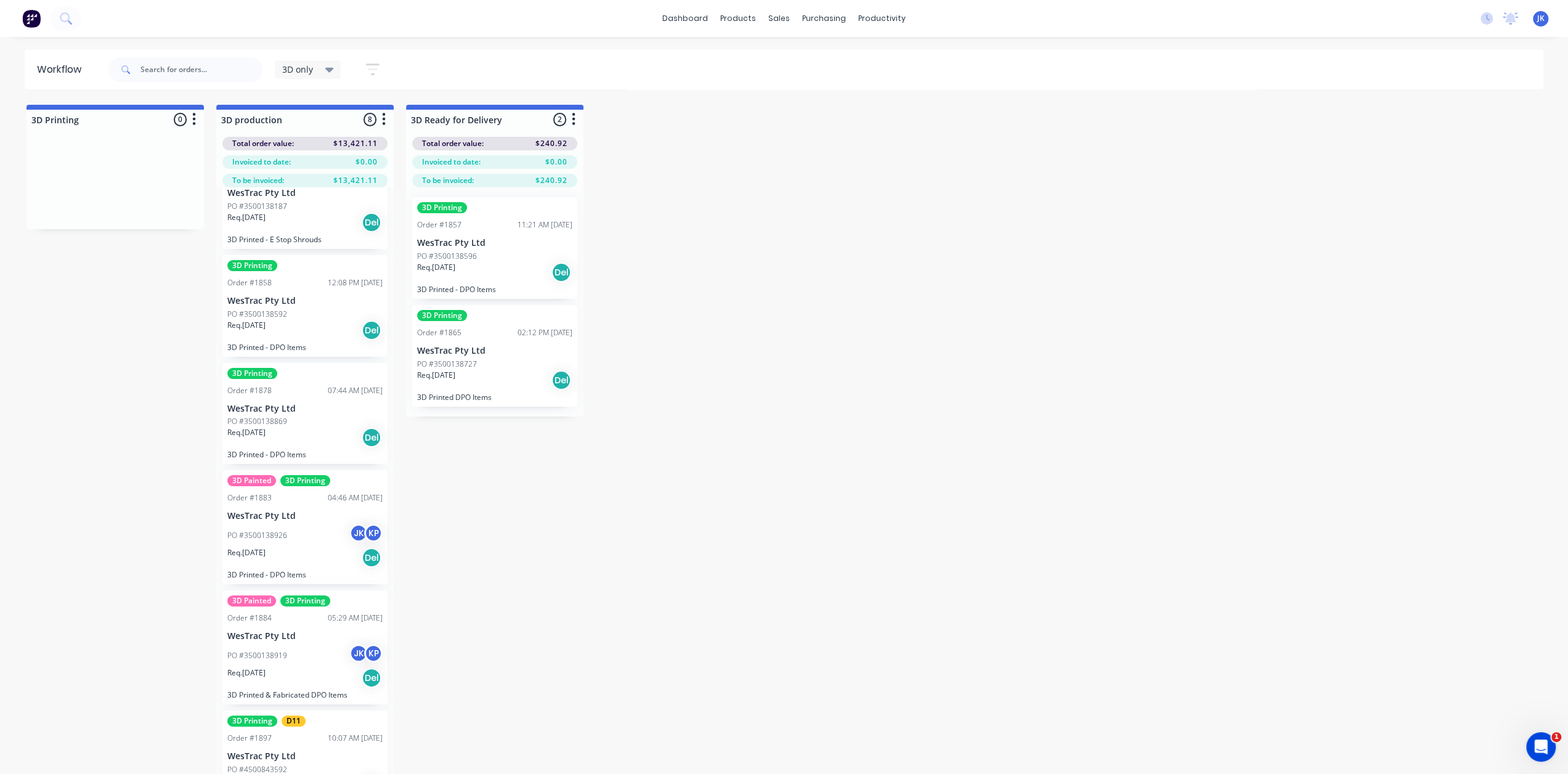
scroll to position [185, 0]
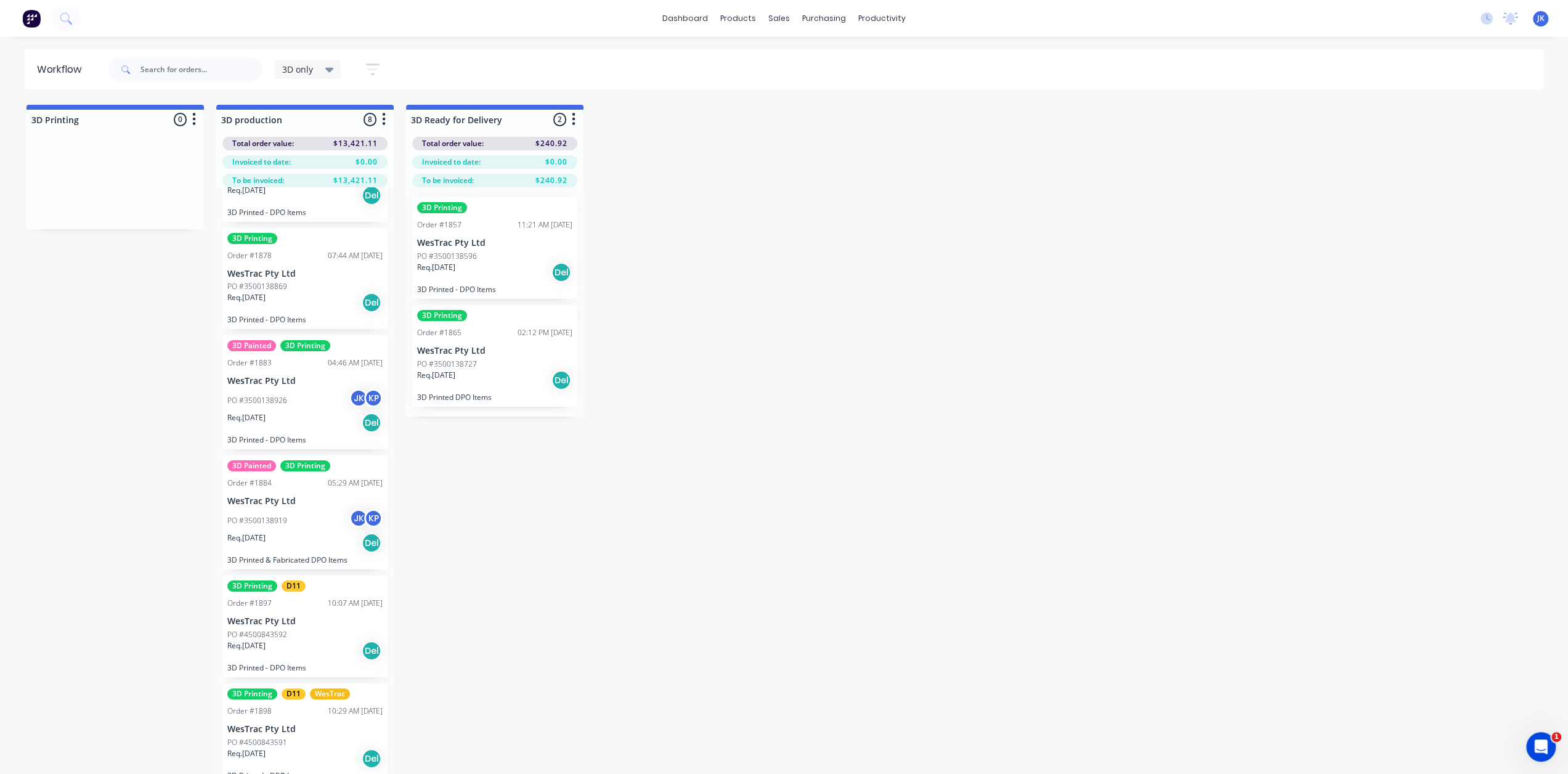
click at [298, 401] on div "PO #3500138926 JK KP" at bounding box center [304, 400] width 155 height 23
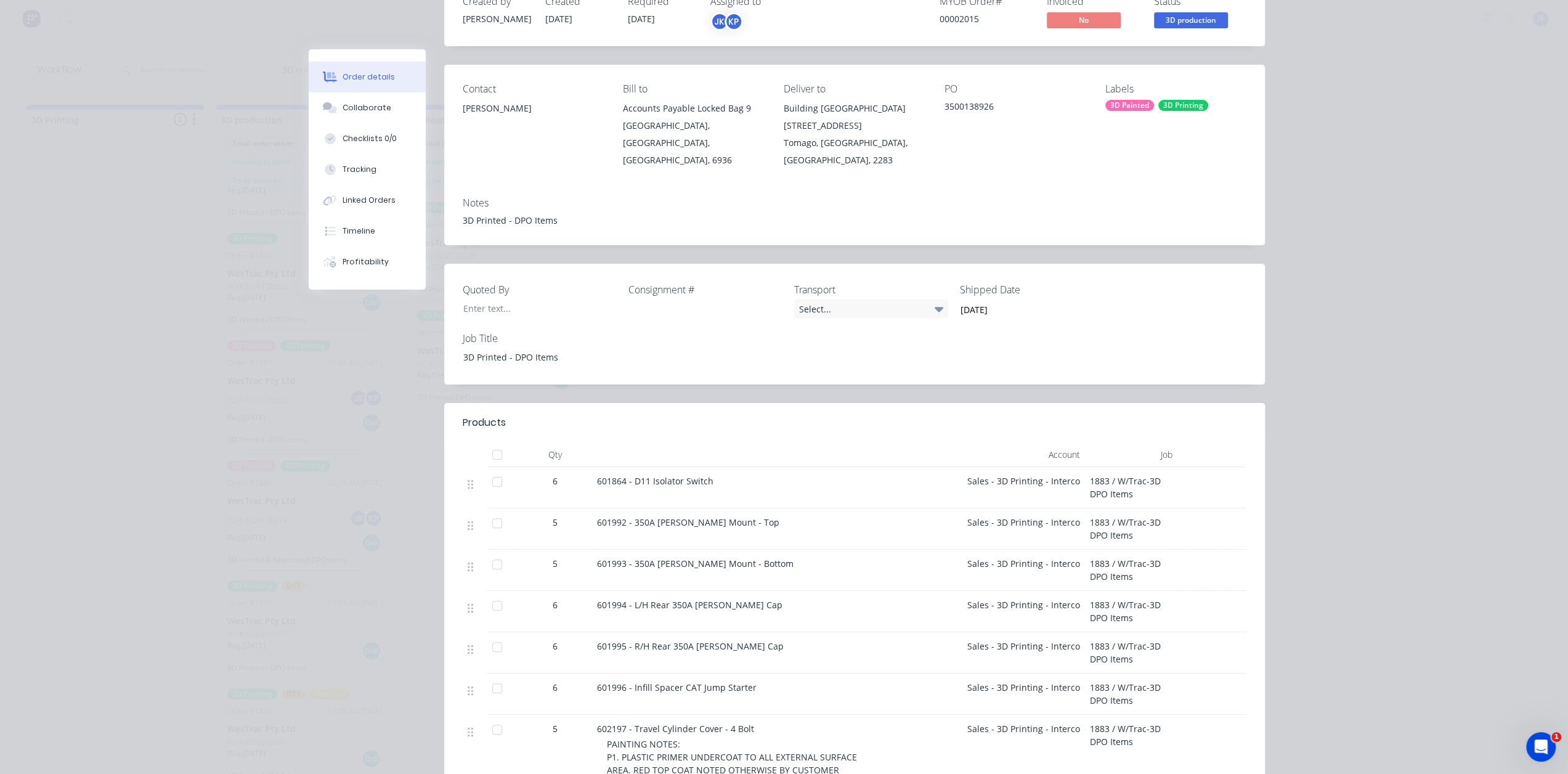
scroll to position [0, 0]
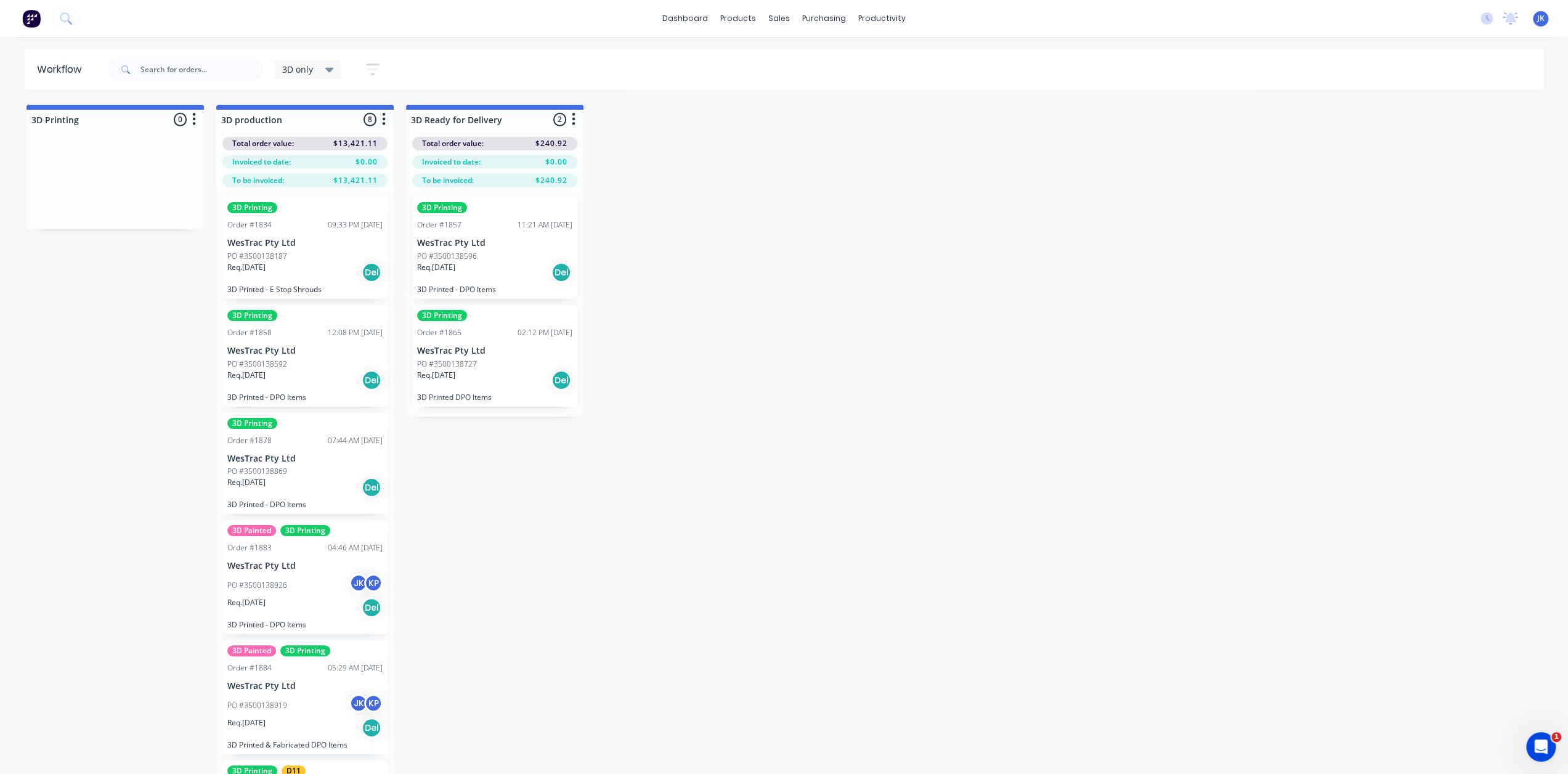
click at [473, 348] on p "WesTrac Pty Ltd" at bounding box center [494, 351] width 155 height 10
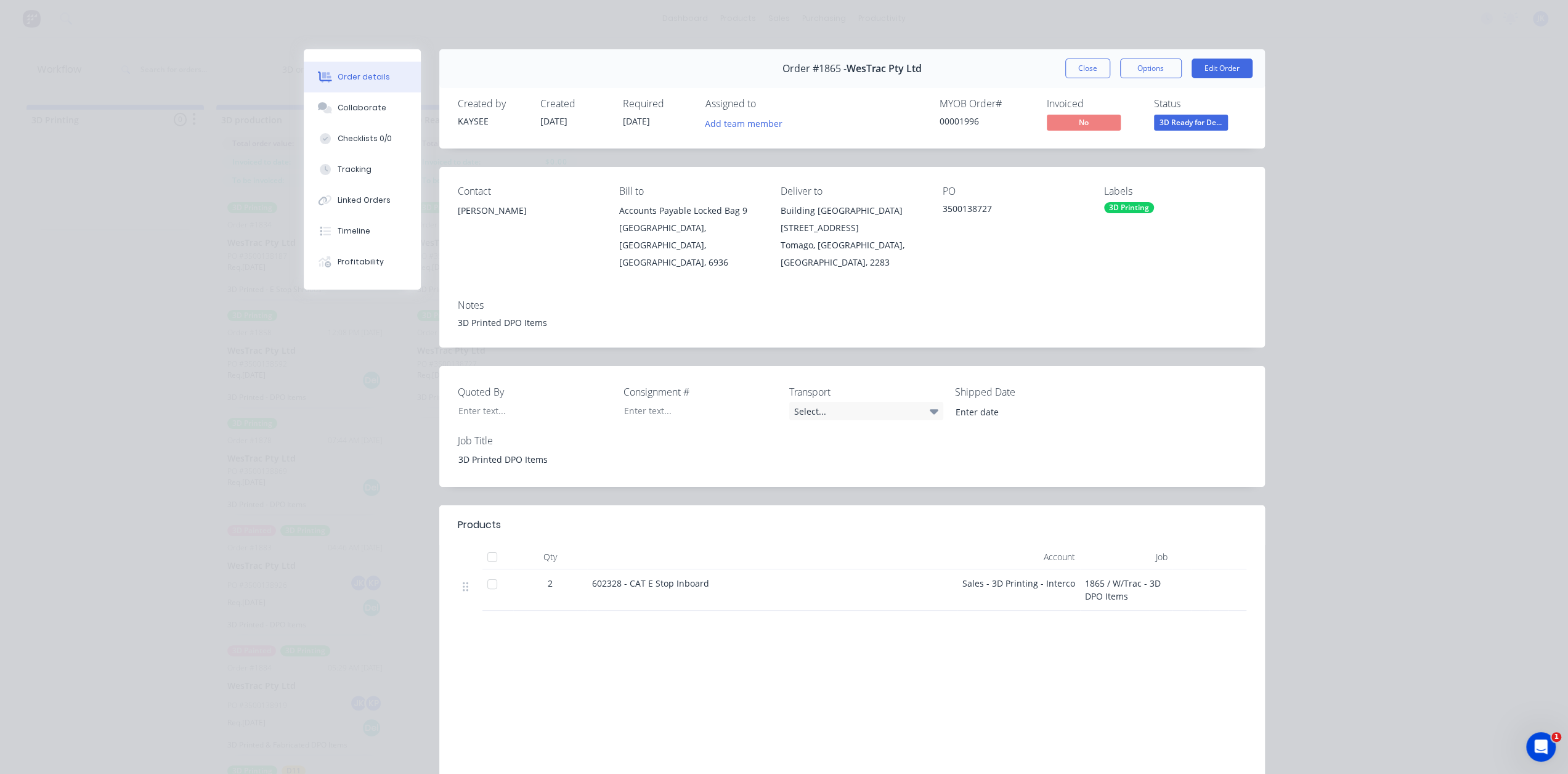
drag, startPoint x: 708, startPoint y: 568, endPoint x: 568, endPoint y: 585, distance: 141.0
click at [568, 585] on div "2 602328 - CAT E Stop Inboard Sales - 3D Printing - Interco 1865 / W/Trac - 3D …" at bounding box center [852, 590] width 789 height 42
click at [1091, 70] on button "Close" at bounding box center [1088, 68] width 45 height 20
